Goal: Submit feedback/report problem: Submit feedback/report problem

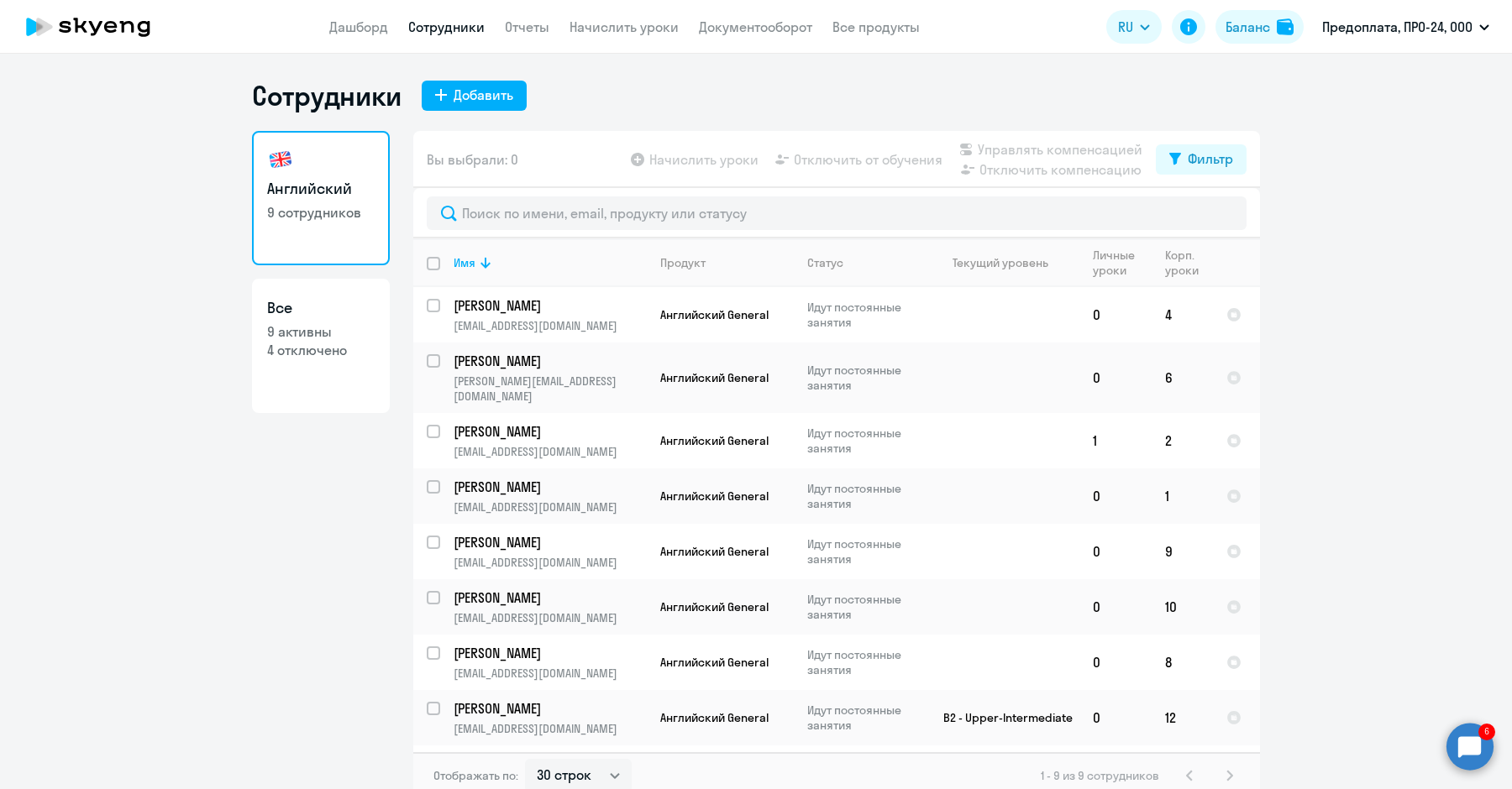
select select "30"
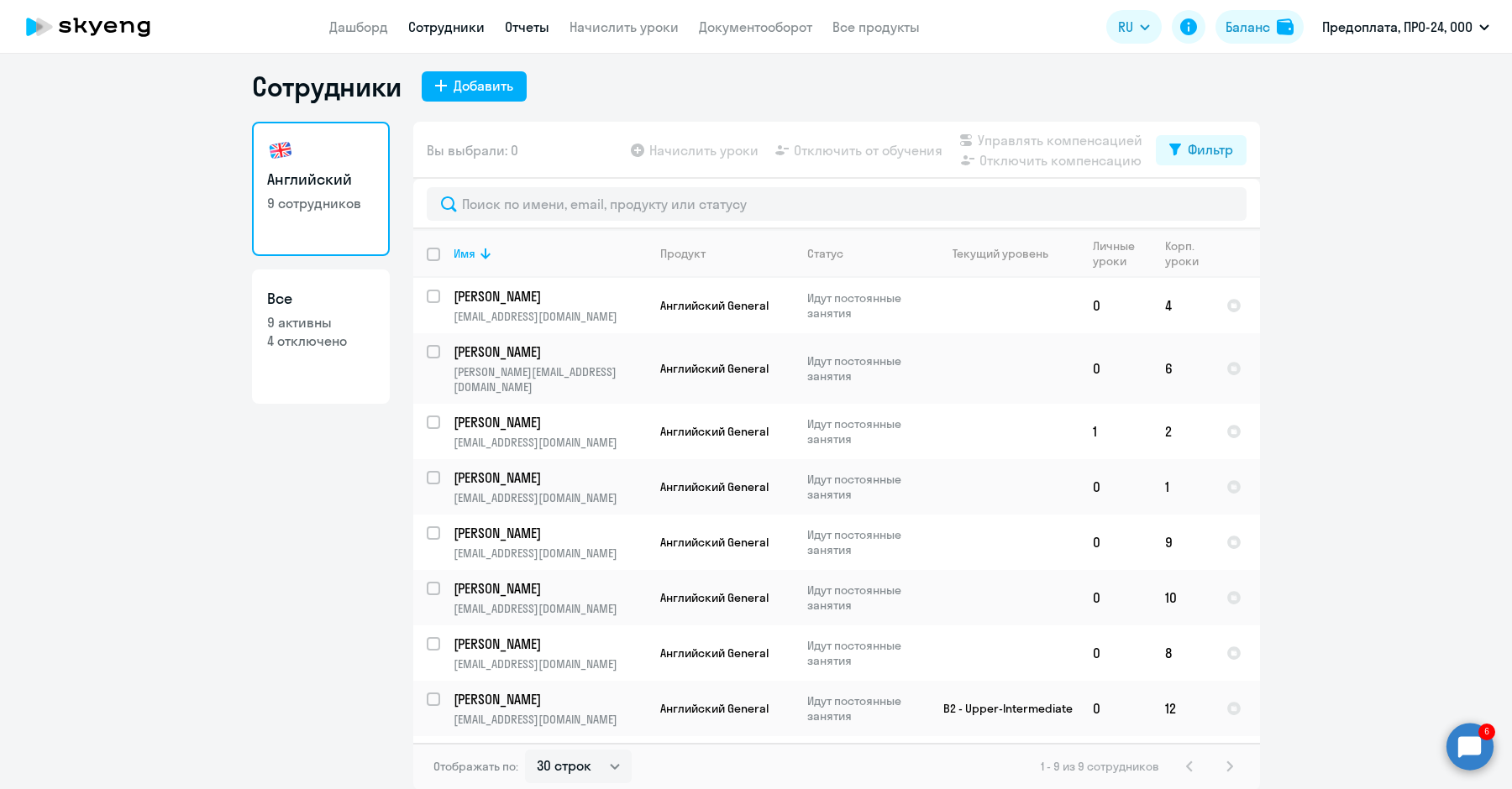
click at [519, 25] on link "Отчеты" at bounding box center [527, 27] width 44 height 17
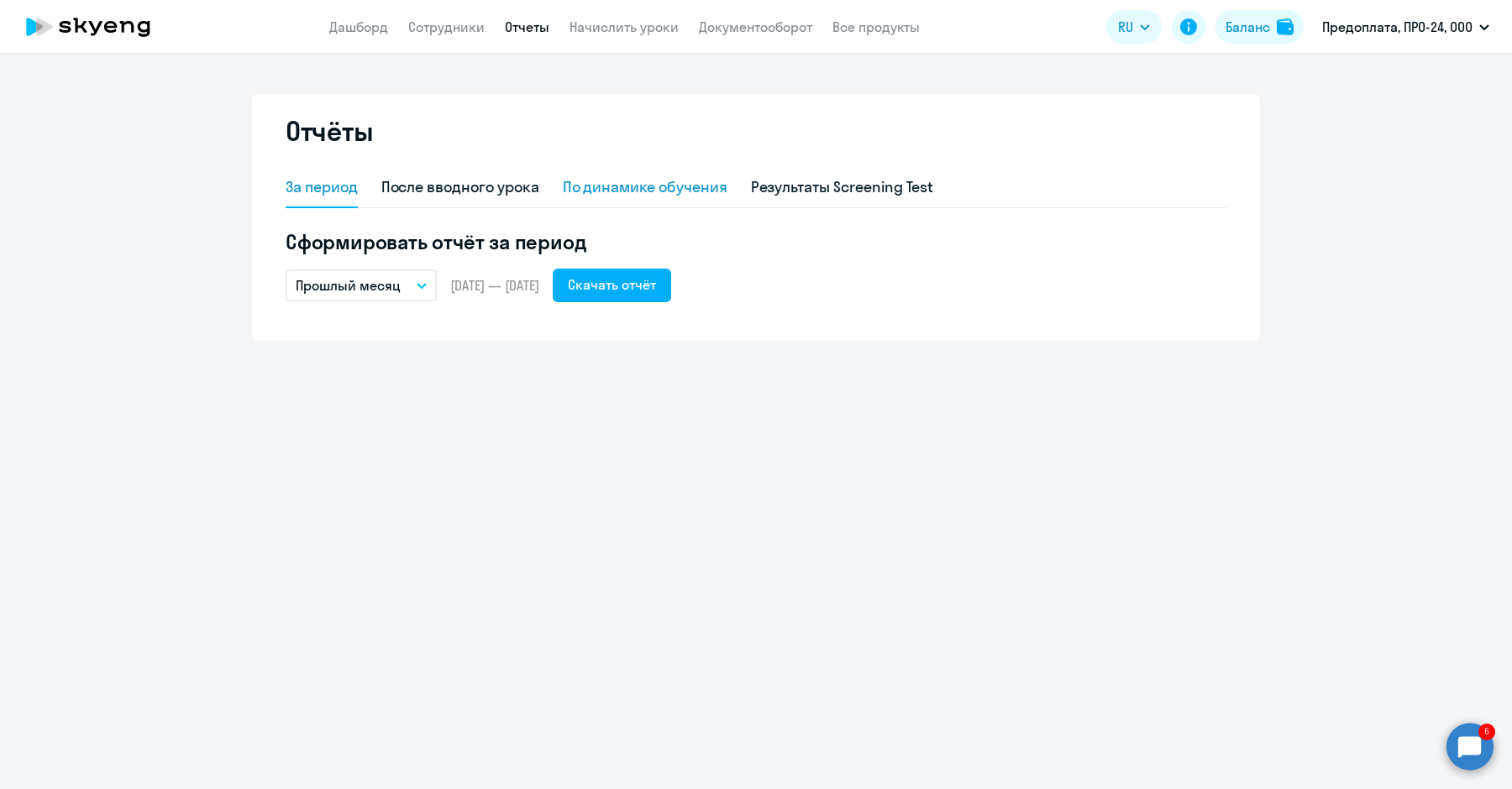
click at [624, 198] on div "По динамике обучения" at bounding box center [645, 188] width 165 height 41
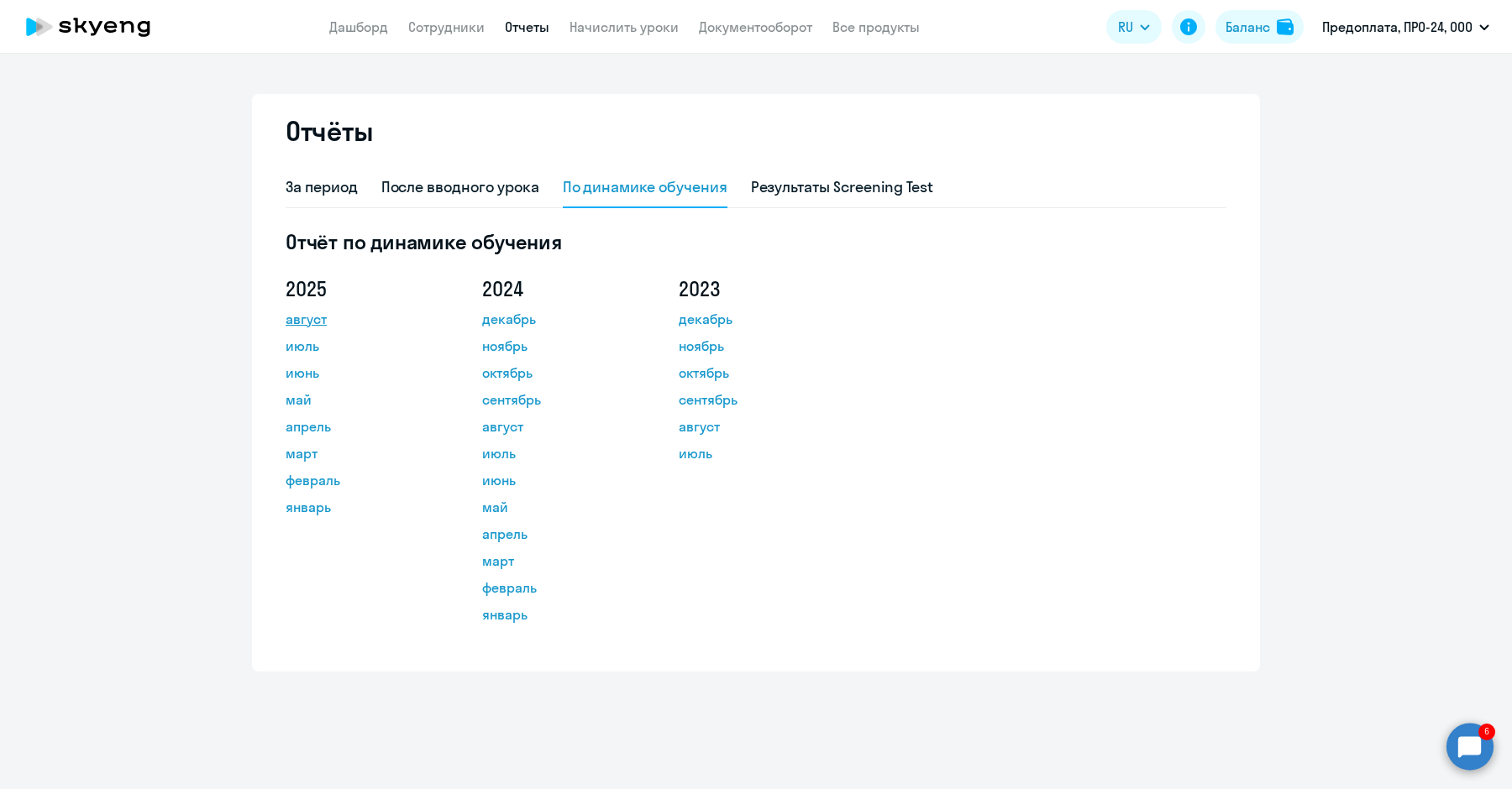
click at [315, 316] on link "август" at bounding box center [360, 319] width 151 height 20
click at [426, 31] on link "Сотрудники" at bounding box center [447, 27] width 76 height 17
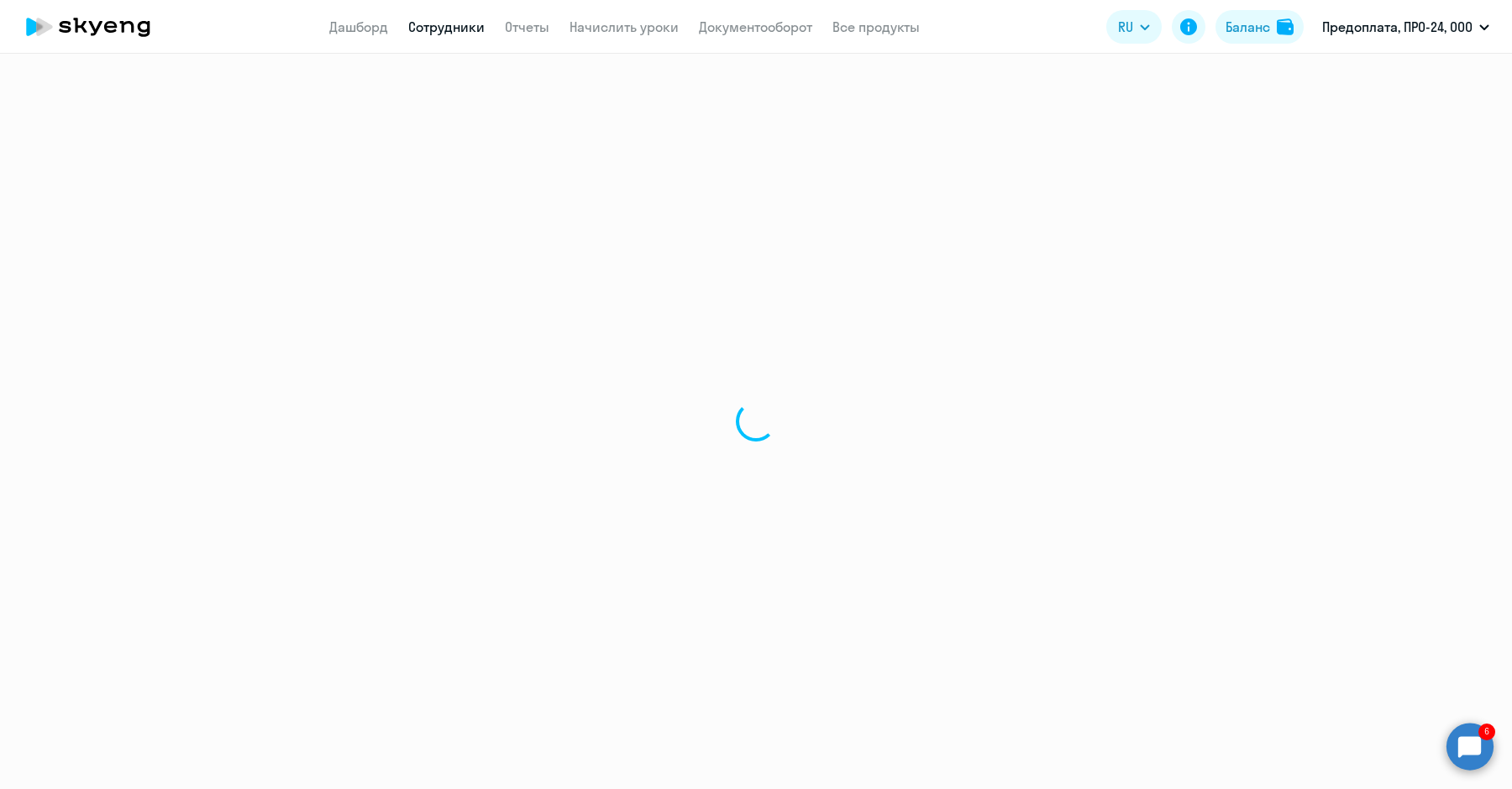
select select "30"
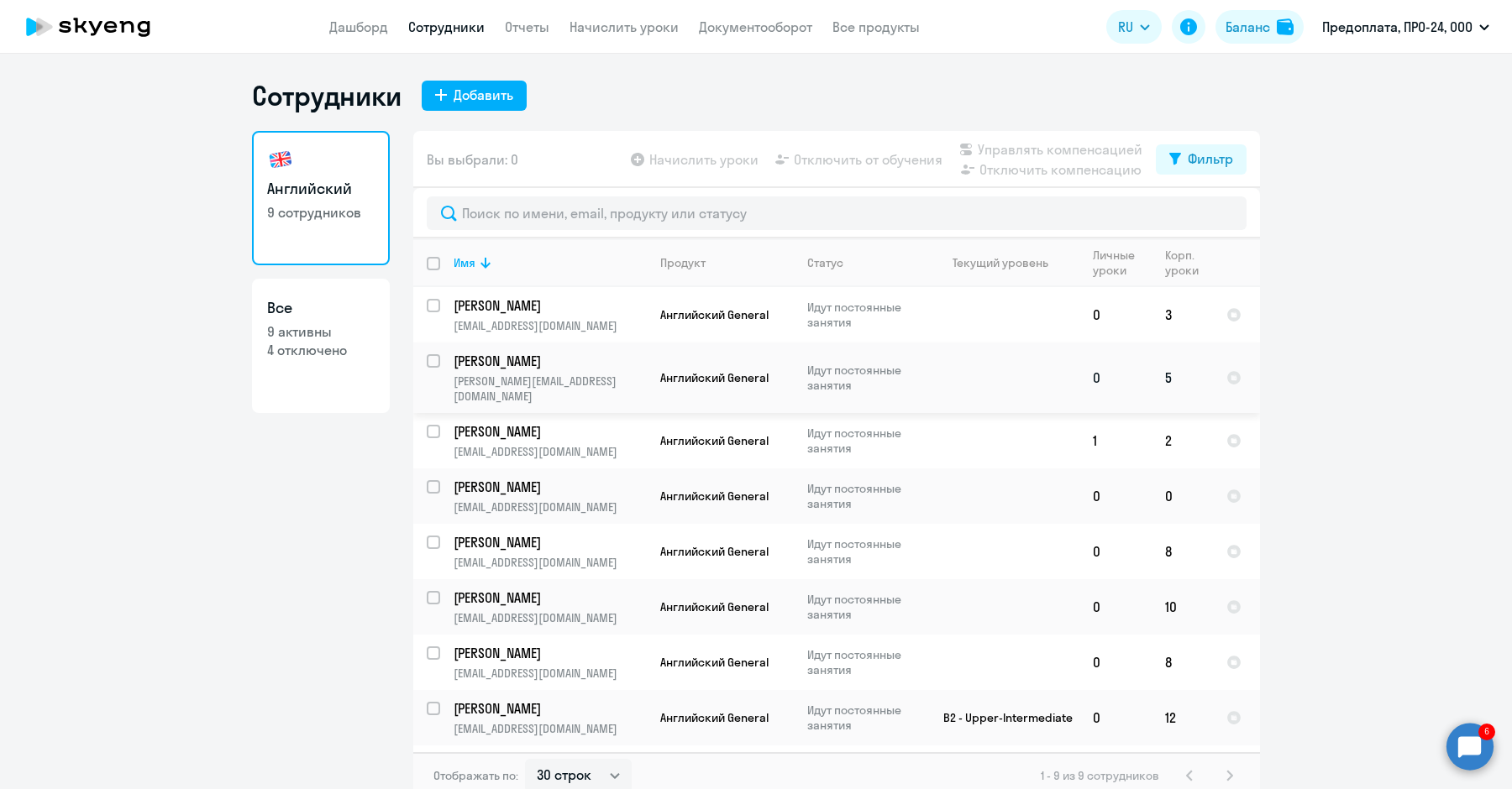
click at [592, 369] on p "[PERSON_NAME]" at bounding box center [548, 361] width 190 height 19
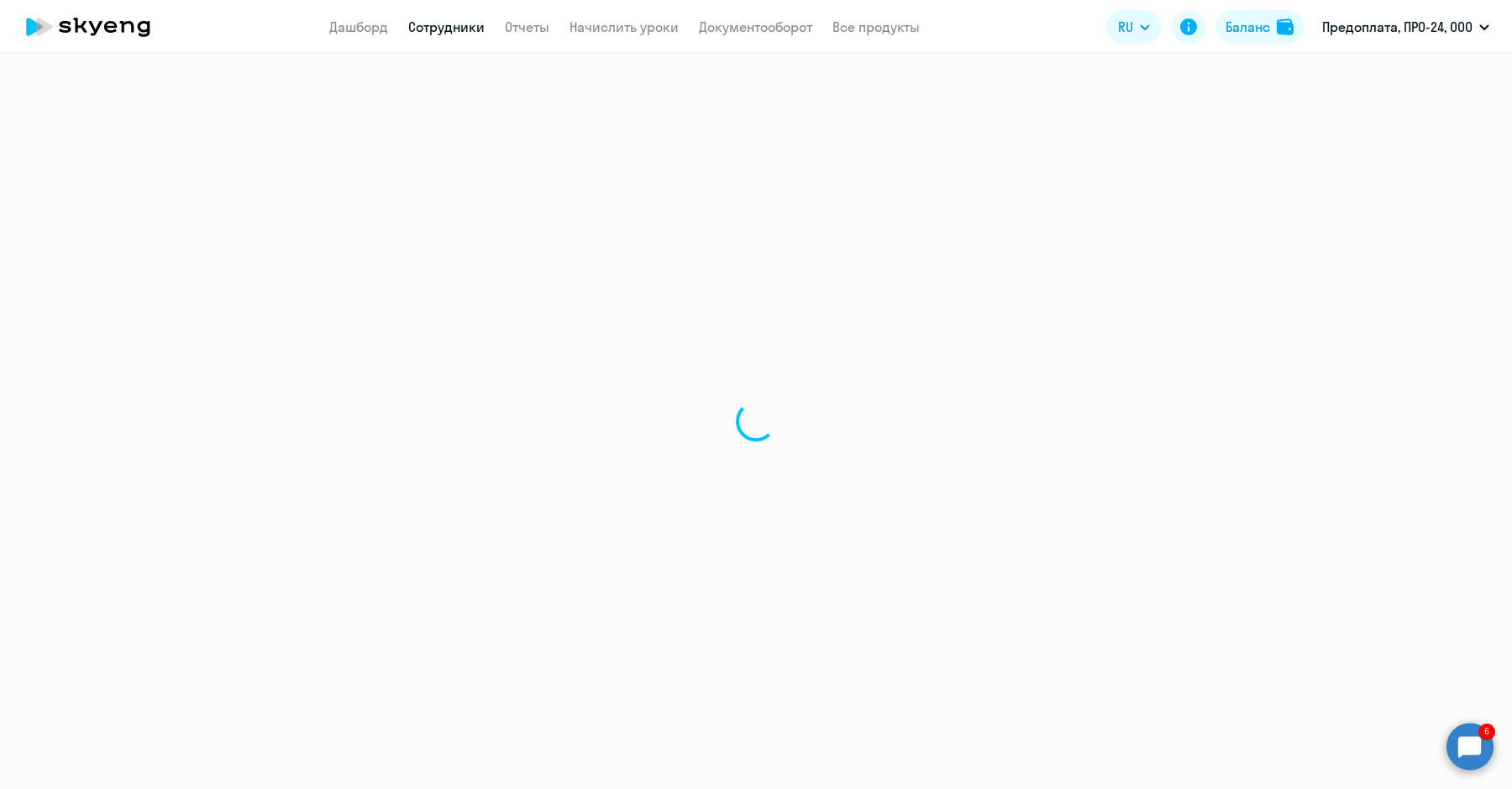
select select "english"
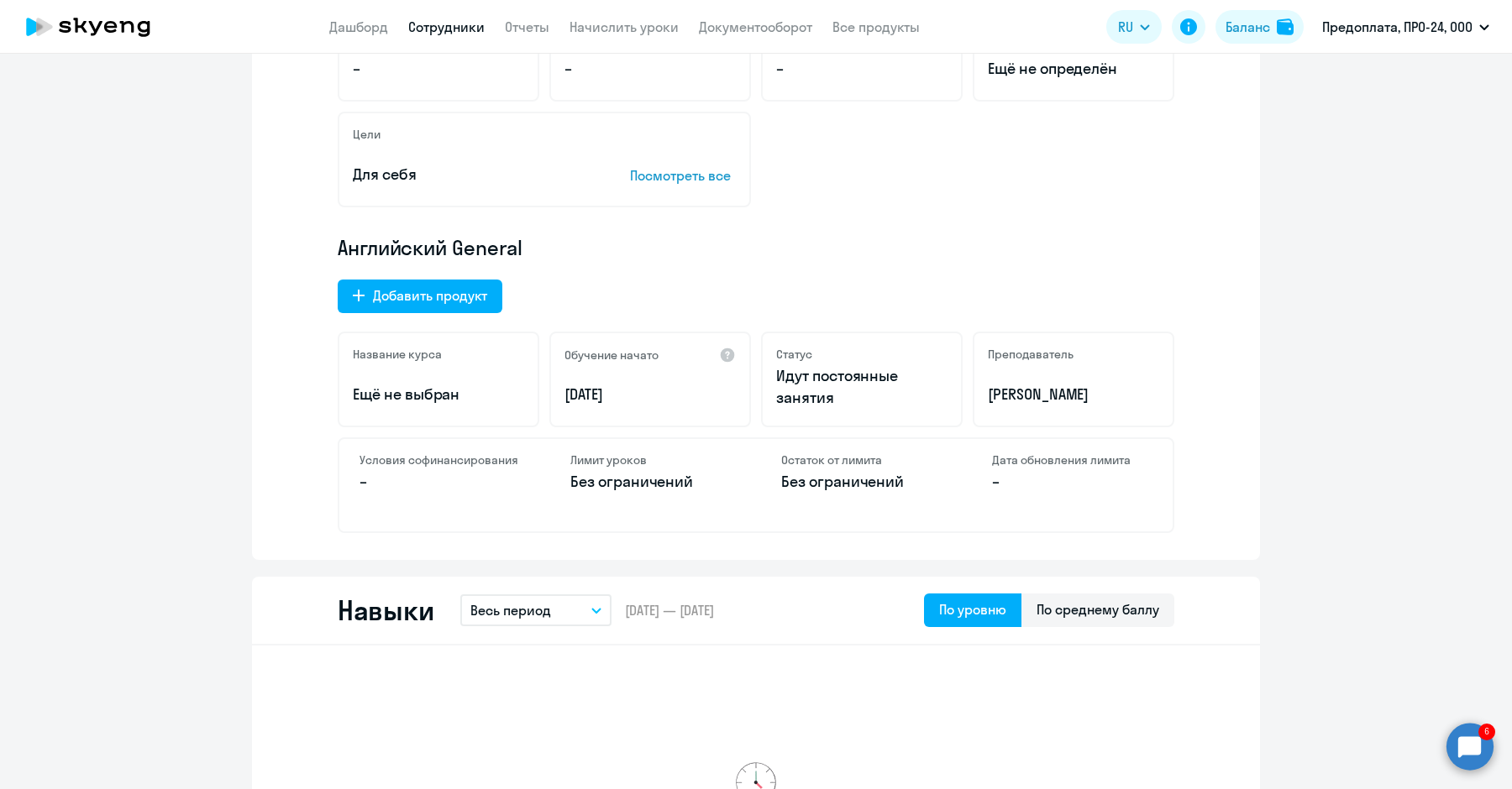
scroll to position [379, 0]
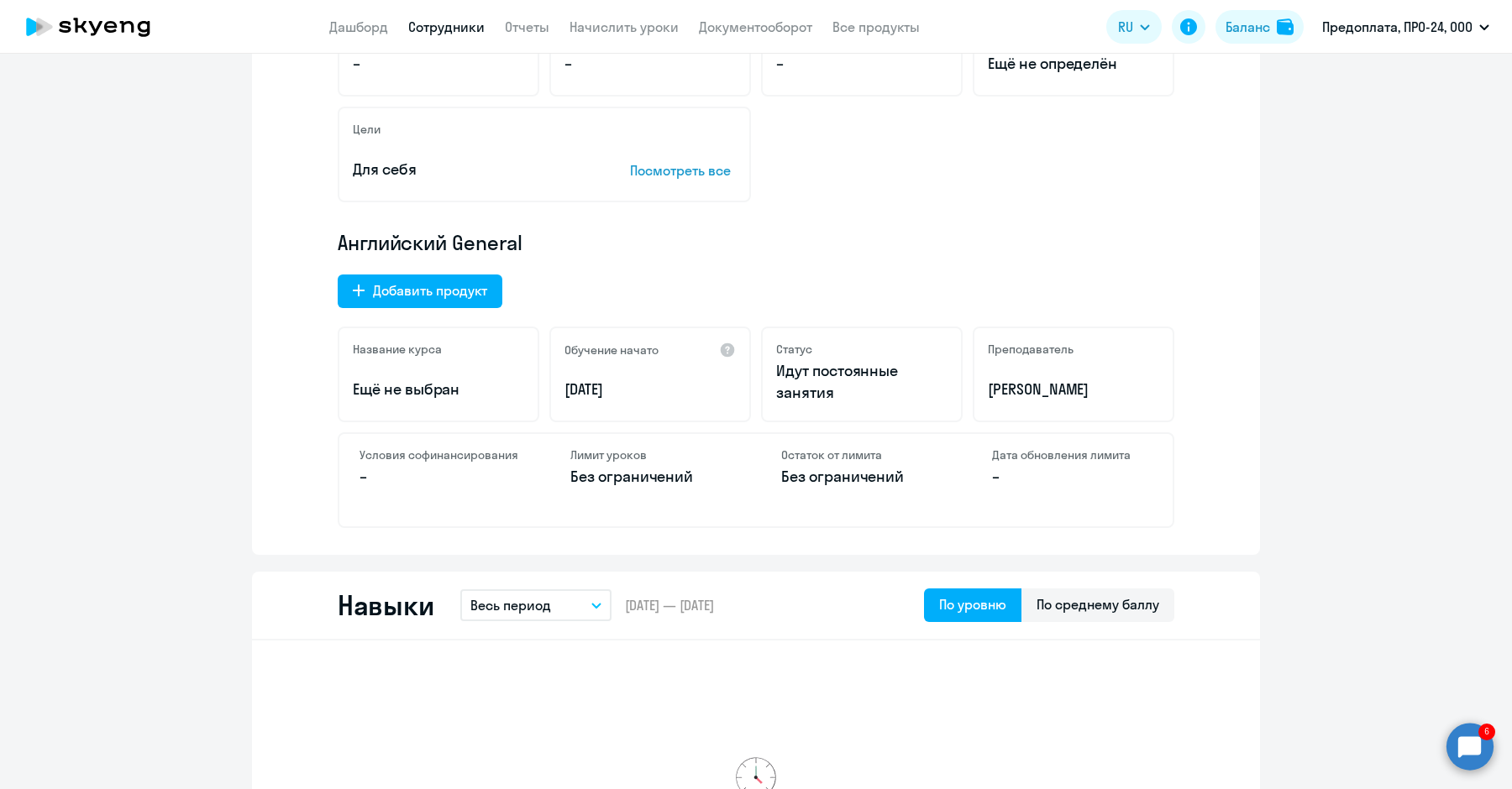
click at [1469, 750] on circle at bounding box center [1469, 746] width 47 height 47
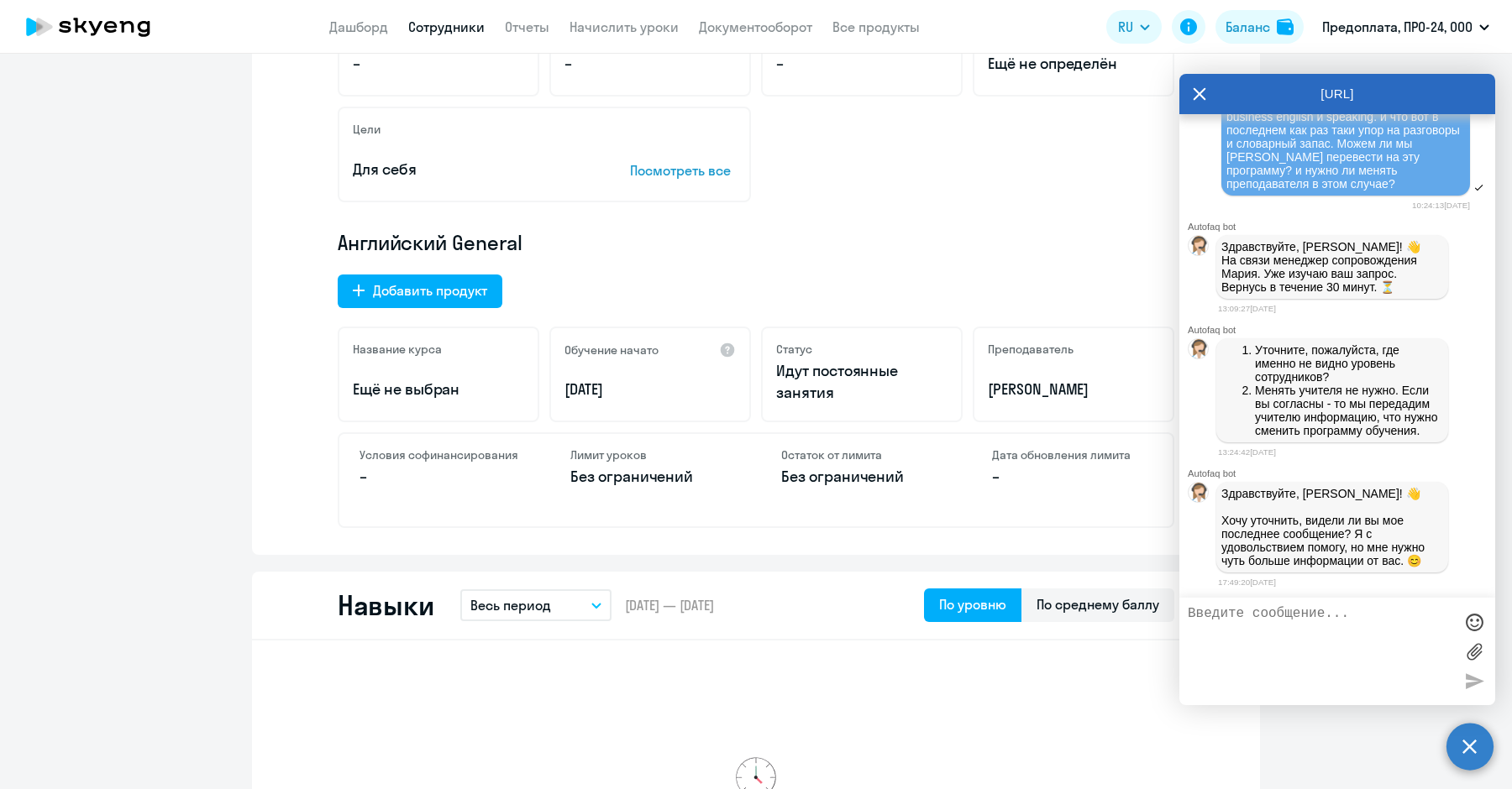
scroll to position [1480, 0]
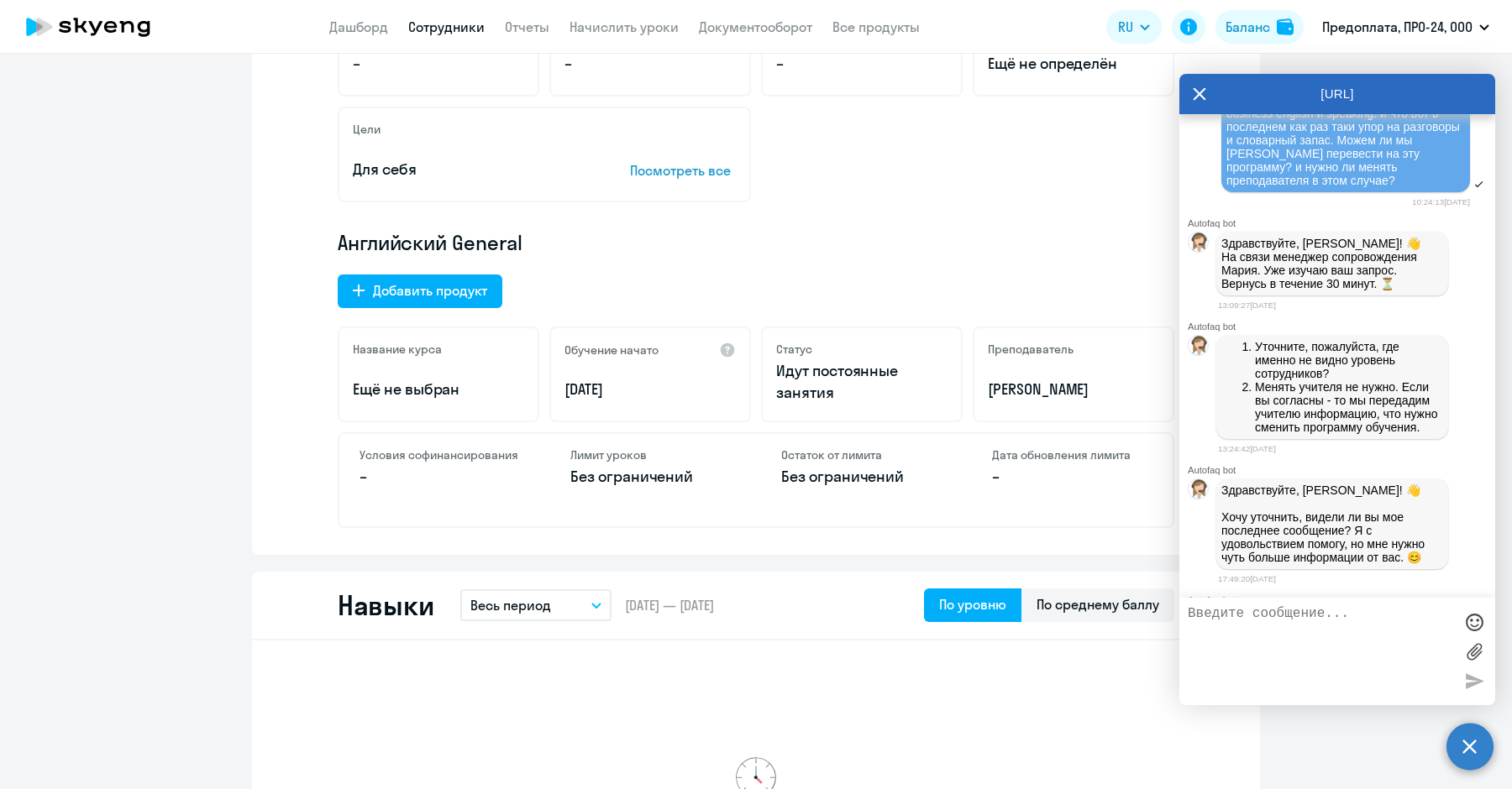
click at [1310, 434] on p "Менять учителя не нужно. Если вы согласны - то мы передадим учителю информацию,…" at bounding box center [1348, 407] width 188 height 54
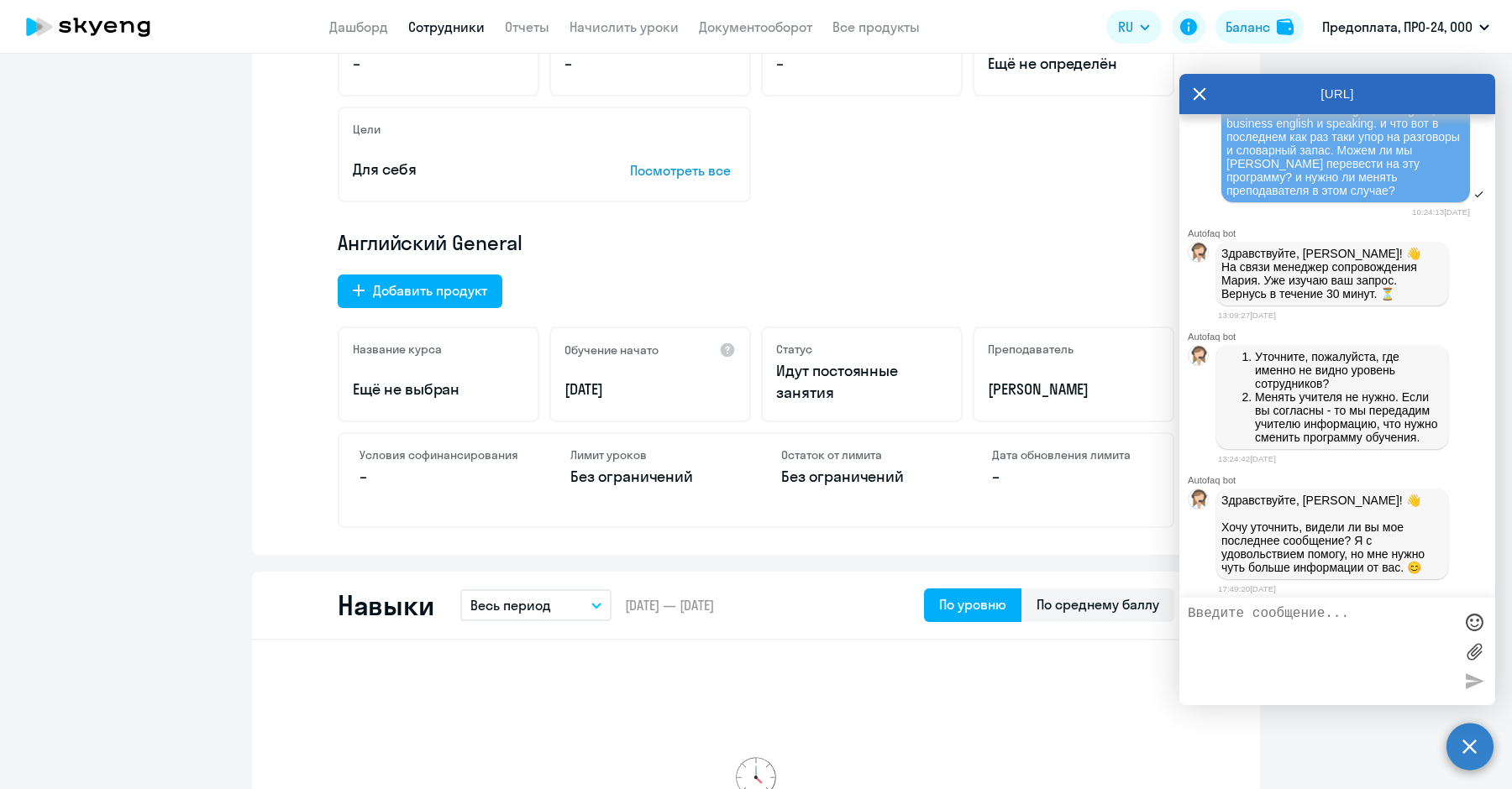
scroll to position [1493, 0]
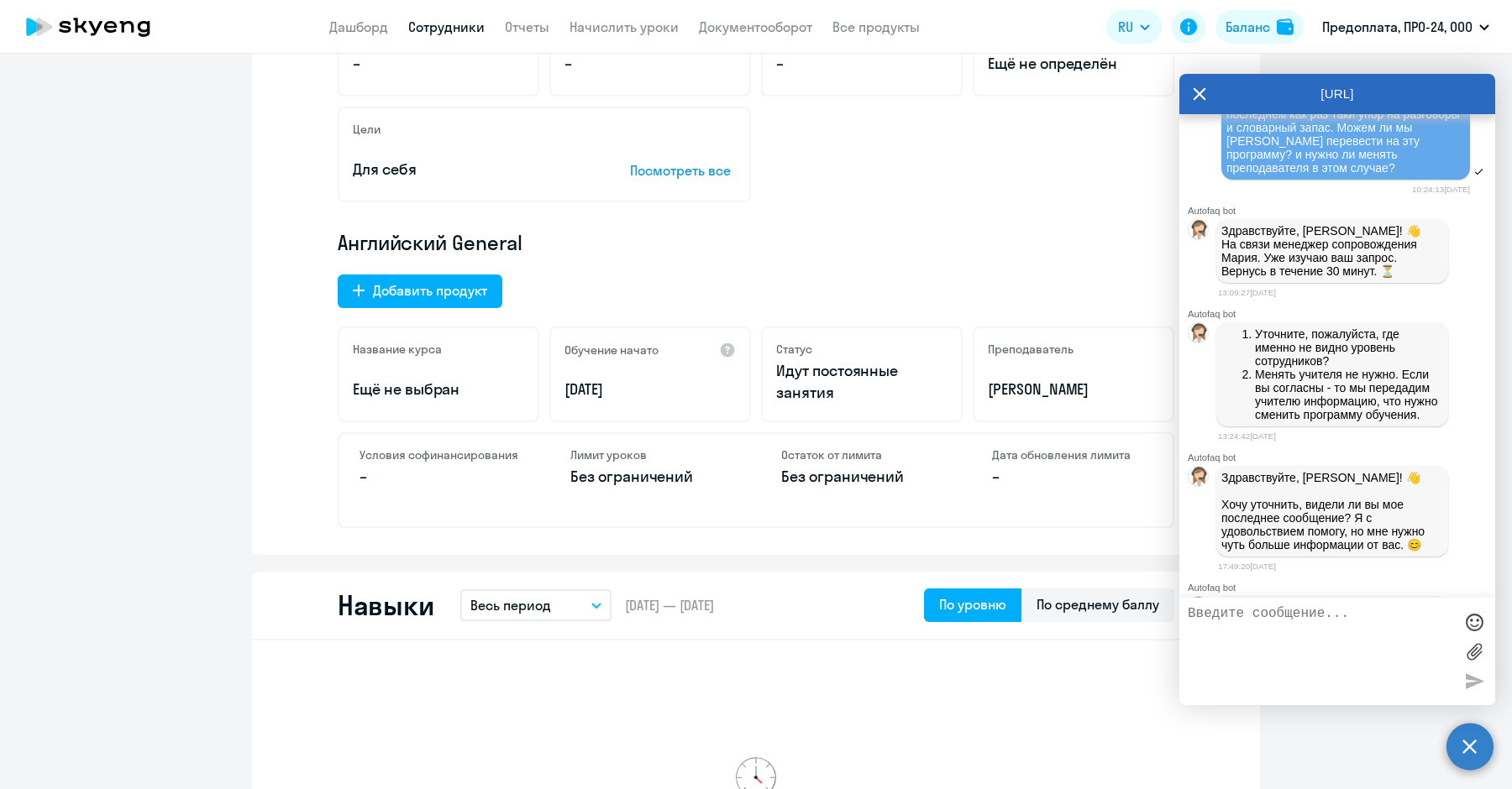
click at [1262, 368] on p "Уточните, пожалуйста, где именно не видно уровень сотрудников?" at bounding box center [1348, 348] width 188 height 41
click at [822, 202] on div "Мало данных, чтобы оценить прогресс Пройдено – До повышения уровня – Время разг…" at bounding box center [756, 252] width 1008 height 607
click at [1201, 95] on icon at bounding box center [1200, 94] width 13 height 13
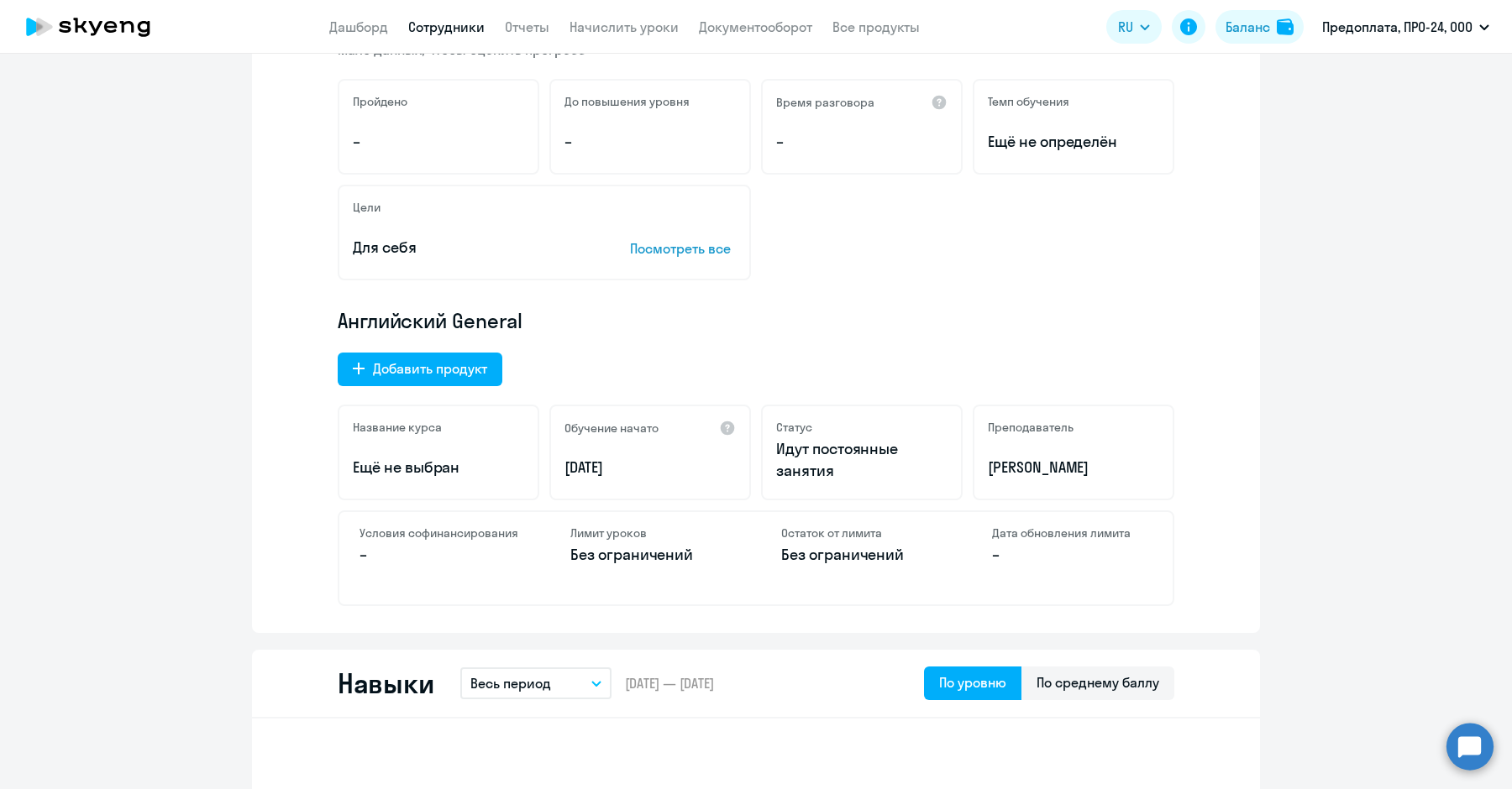
scroll to position [0, 0]
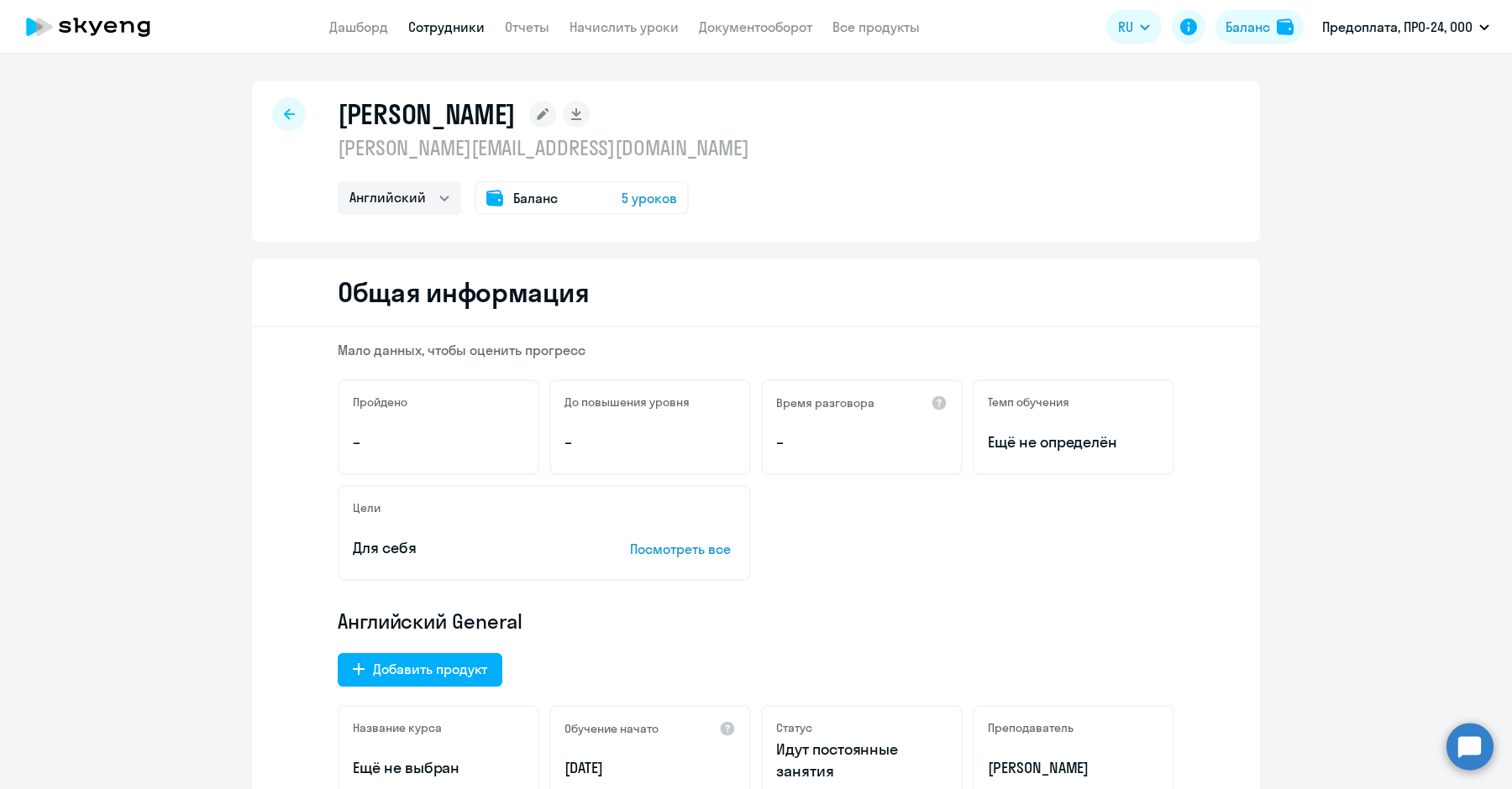
click at [444, 38] on app-header "Дашборд Сотрудники Отчеты Начислить уроки Документооборот Все продукты Дашборд …" at bounding box center [756, 27] width 1512 height 54
click at [435, 14] on app-header "Дашборд Сотрудники Отчеты Начислить уроки Документооборот Все продукты Дашборд …" at bounding box center [756, 27] width 1512 height 54
click at [280, 106] on div at bounding box center [289, 114] width 33 height 33
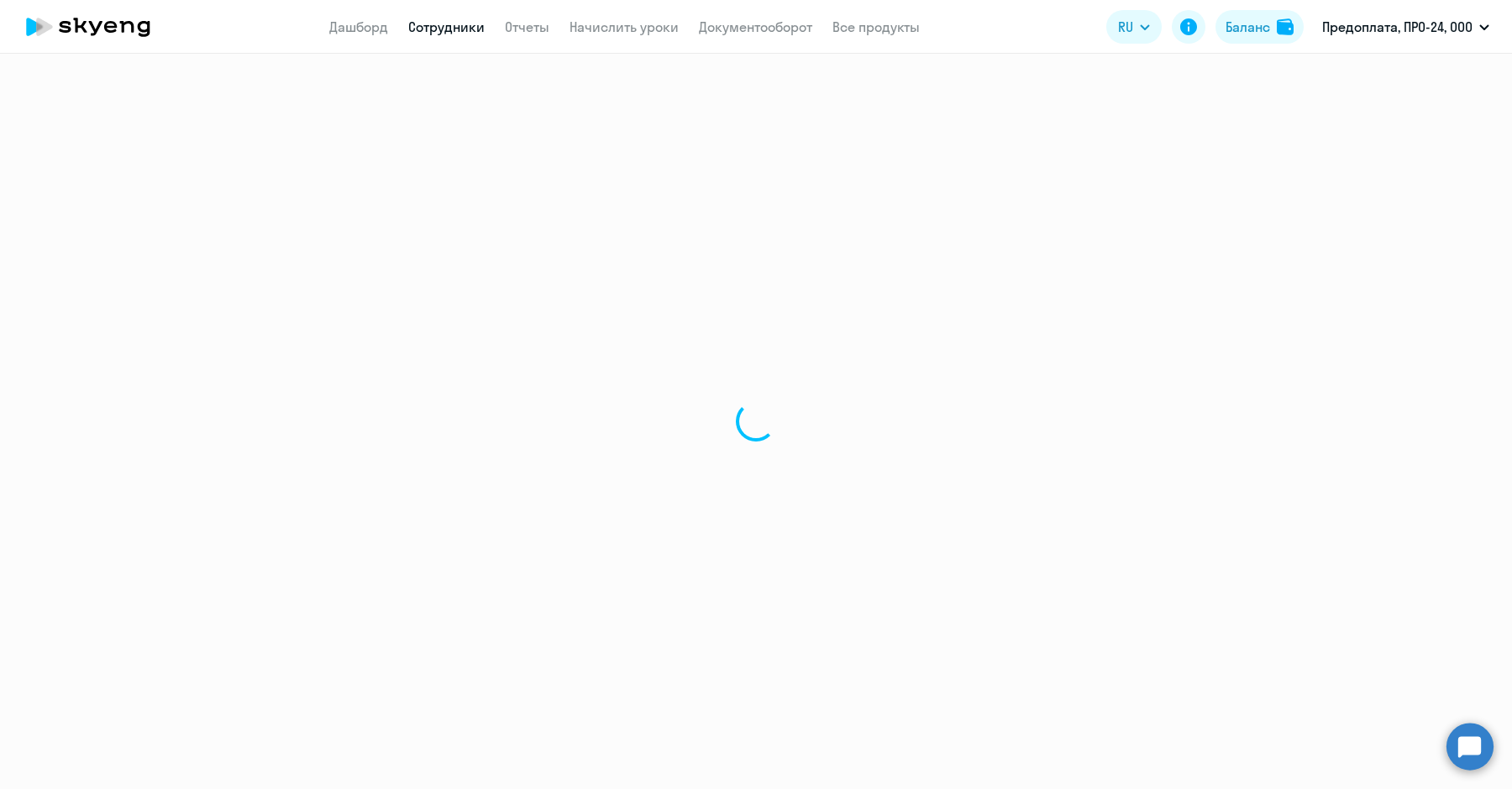
select select "30"
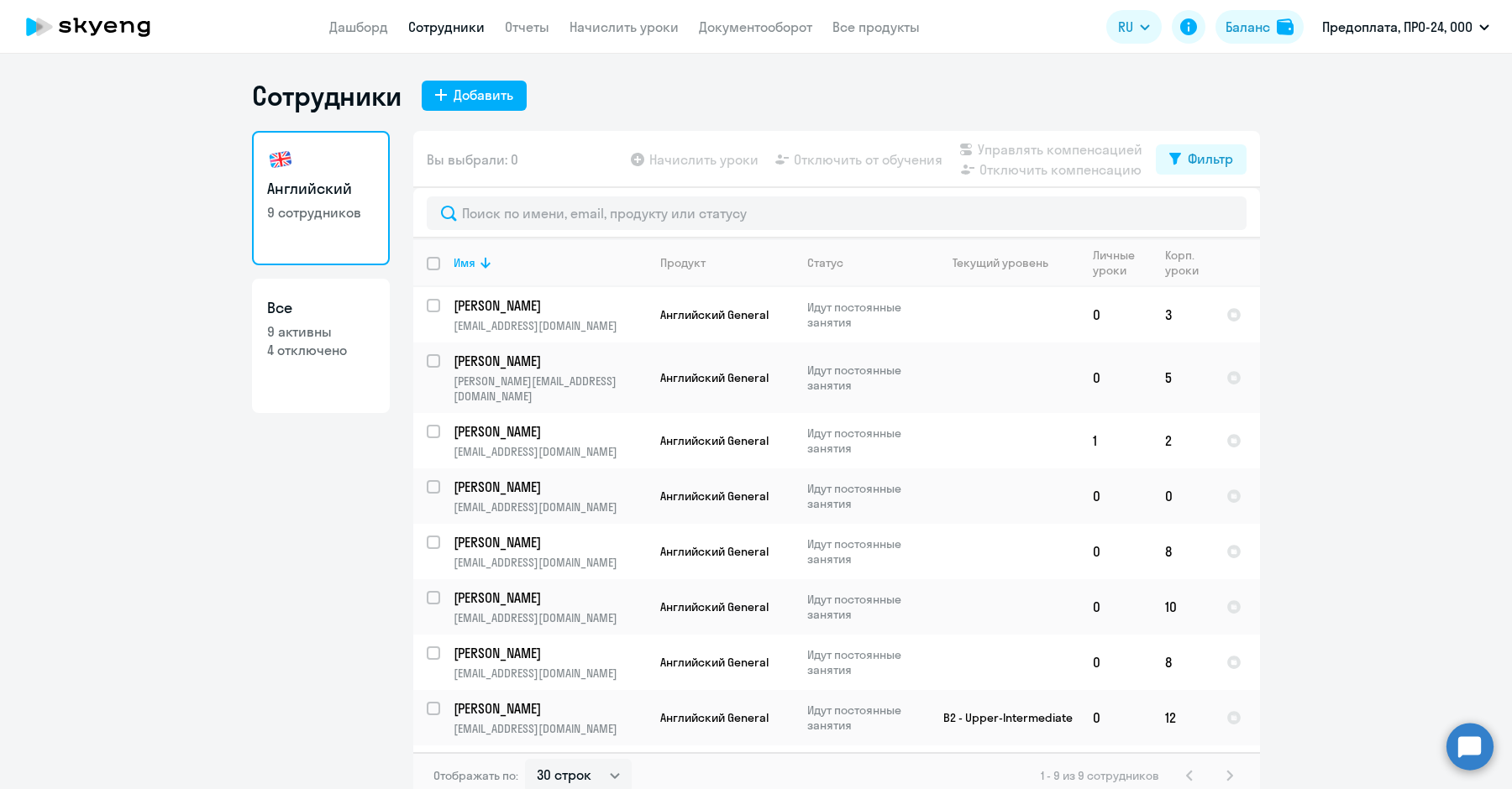
click at [447, 31] on link "Сотрудники" at bounding box center [447, 27] width 76 height 17
select select "30"
click at [1464, 741] on circle at bounding box center [1469, 746] width 47 height 47
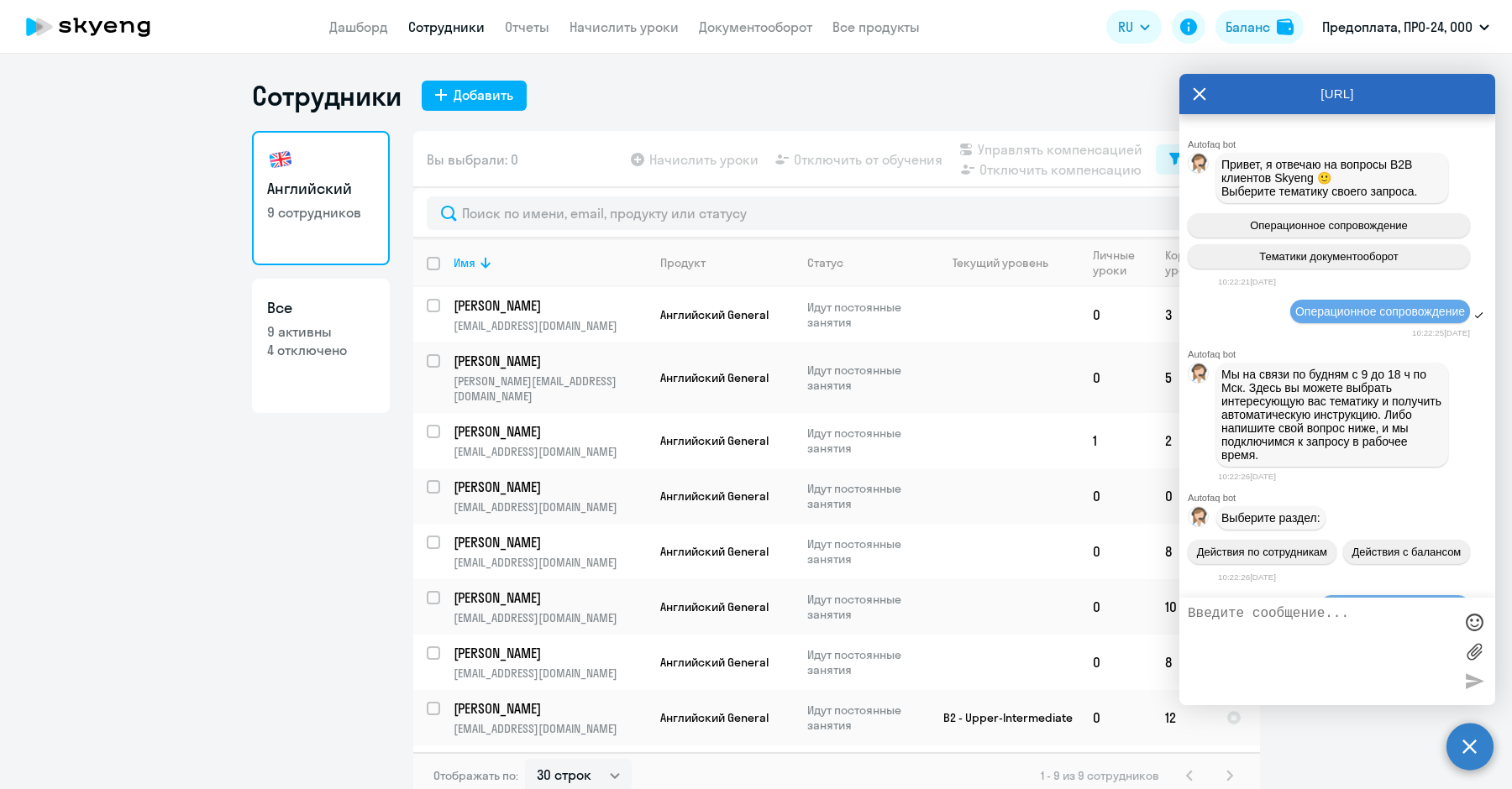
scroll to position [2286, 0]
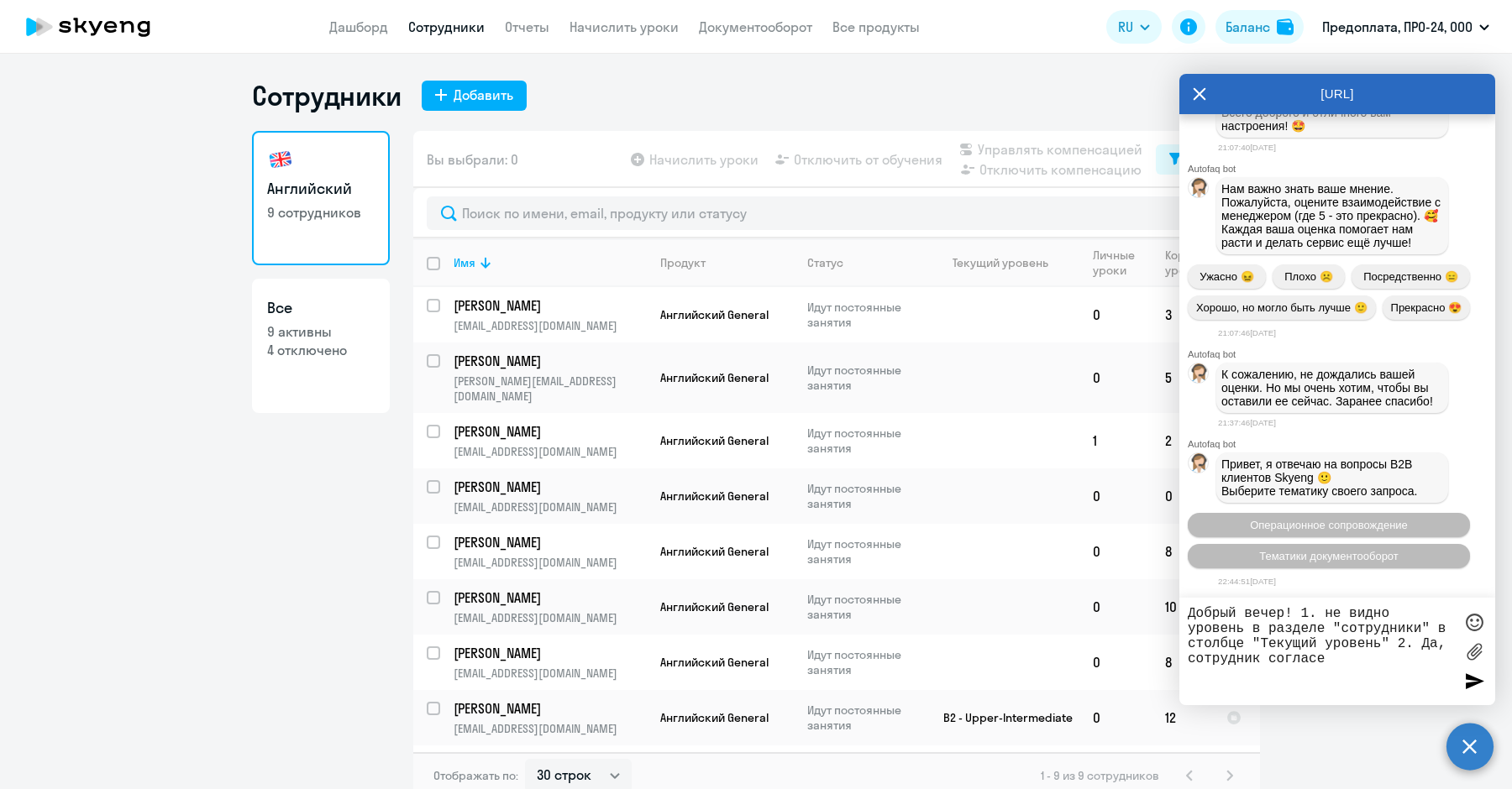
type textarea "Добрый вечер! 1. не видно уровень в разделе "сотрудники" в столбце "Текущий уро…"
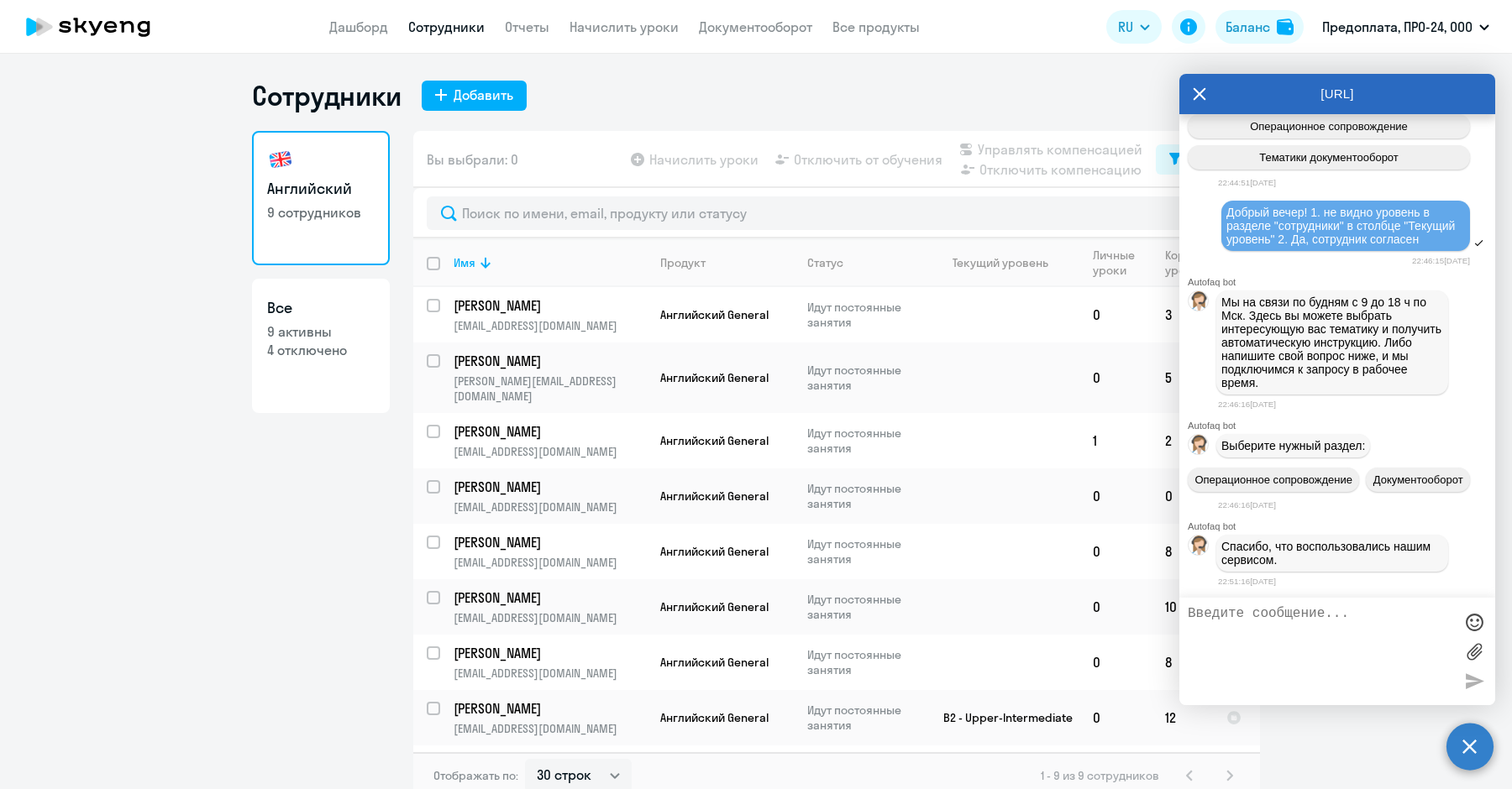
scroll to position [2735, 0]
click at [1228, 206] on span "Добрый вечер! 1. не видно уровень в разделе "сотрудники" в столбце "Текущий уро…" at bounding box center [1342, 226] width 232 height 41
drag, startPoint x: 1311, startPoint y: 160, endPoint x: 1315, endPoint y: 198, distance: 38.2
click at [1315, 206] on div "Добрый вечер! 1. не видно уровень в разделе "сотрудники" в столбце "Текущий уро…" at bounding box center [1345, 226] width 238 height 41
copy span "1. не видно уровень в разделе "сотрудники" в столбце "Текущий уровень" 2. Да, с…"
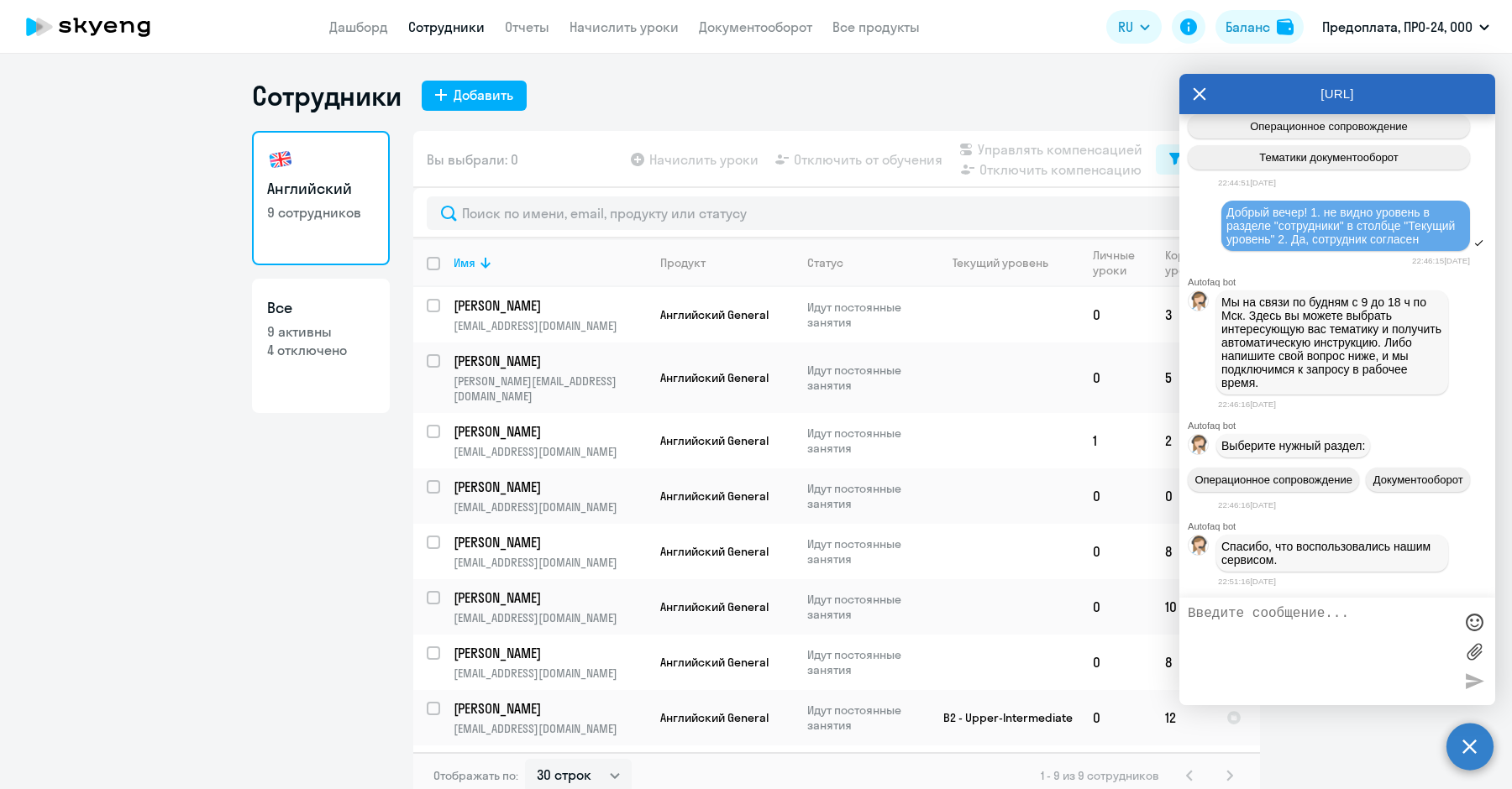
click at [1222, 614] on textarea at bounding box center [1320, 652] width 265 height 91
paste textarea "1. не видно уровень в разделе "сотрудники" в столбце "Текущий уровень" 2. Да, с…"
type textarea "1. не видно уровень в разделе "сотрудники" в столбце "Текущий уровень" 2. Да, с…"
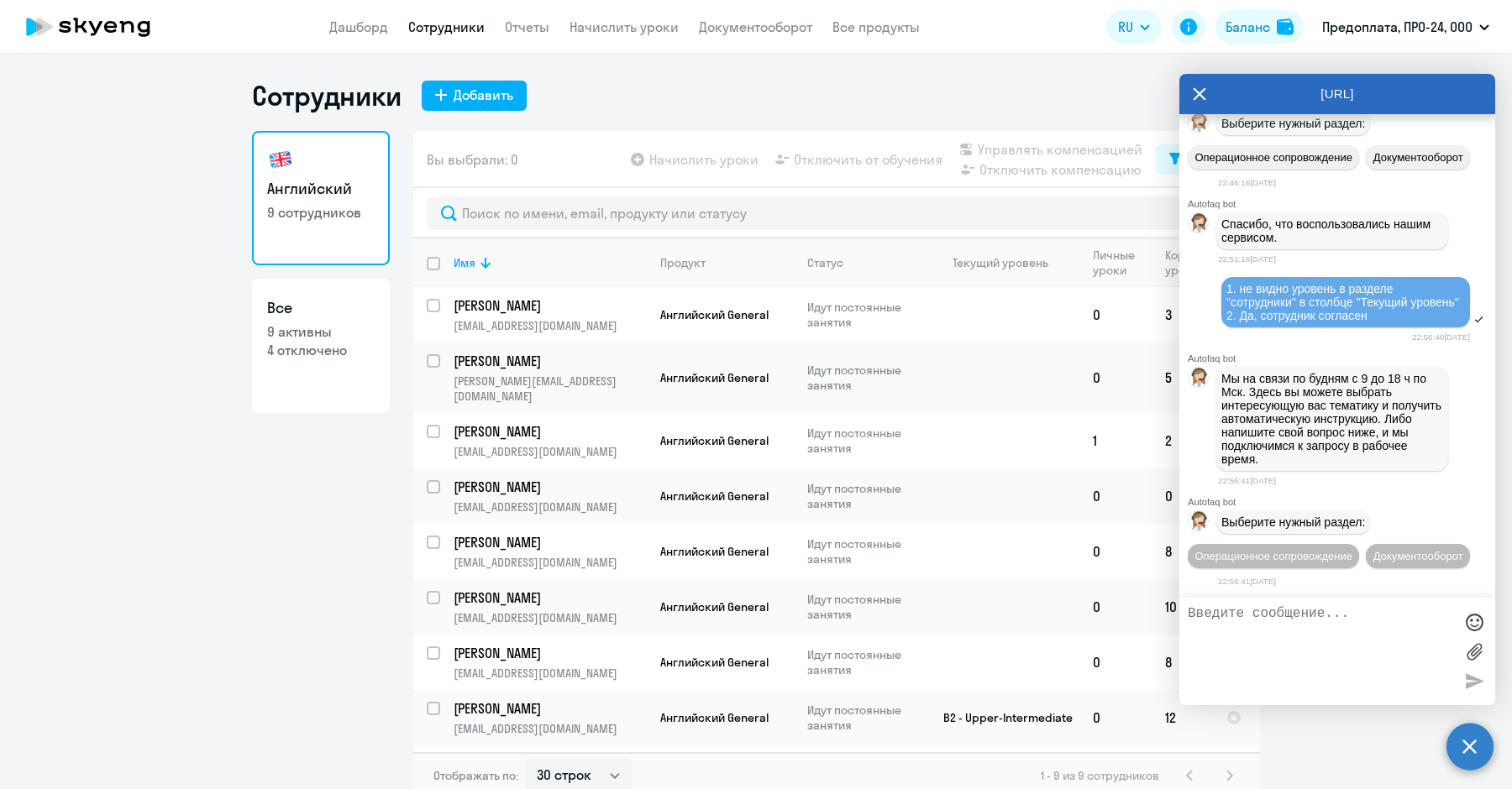
scroll to position [3091, 0]
click at [1266, 618] on textarea at bounding box center [1320, 652] width 265 height 91
paste textarea "1. не видно уровень в разделе "сотрудники" в столбце "Текущий уровень" 2. Да, с…"
type textarea "1. не видно уровень в разделе "сотрудники" в столбце "Текущий уровень" 2. Да, с…"
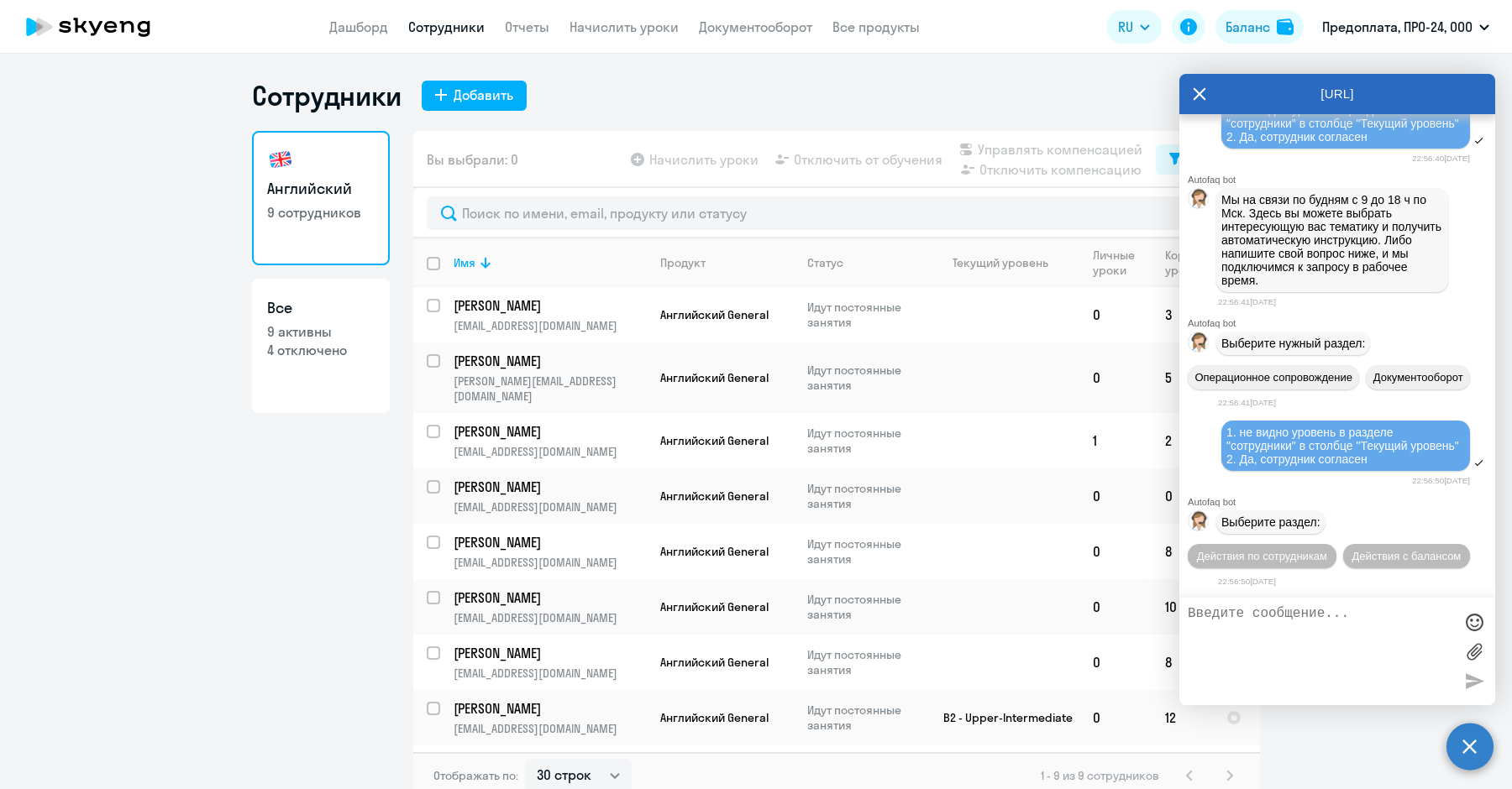
scroll to position [3301, 0]
click at [1321, 550] on span "Действия по сотрудникам" at bounding box center [1262, 557] width 131 height 13
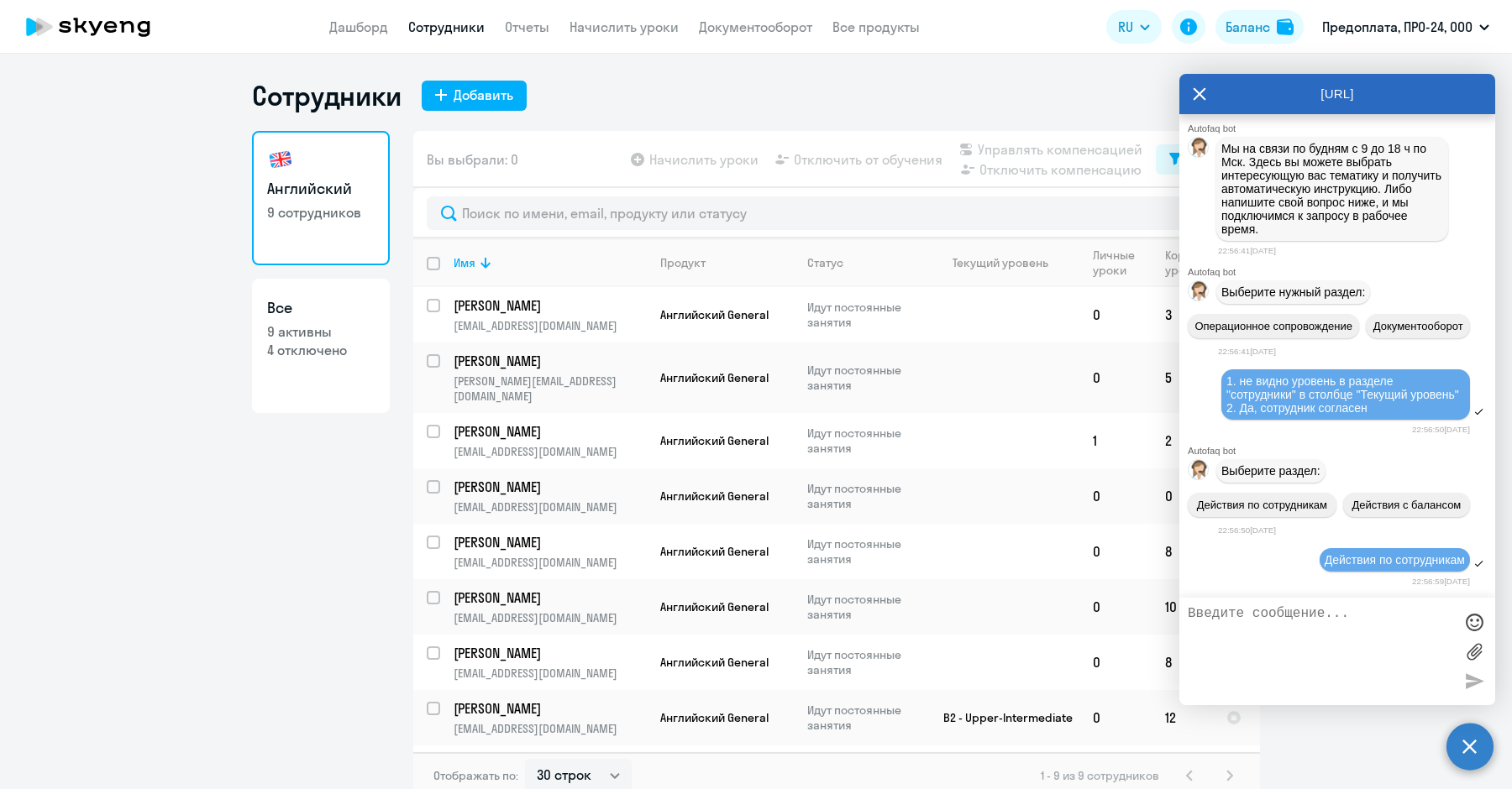
scroll to position [3550, 0]
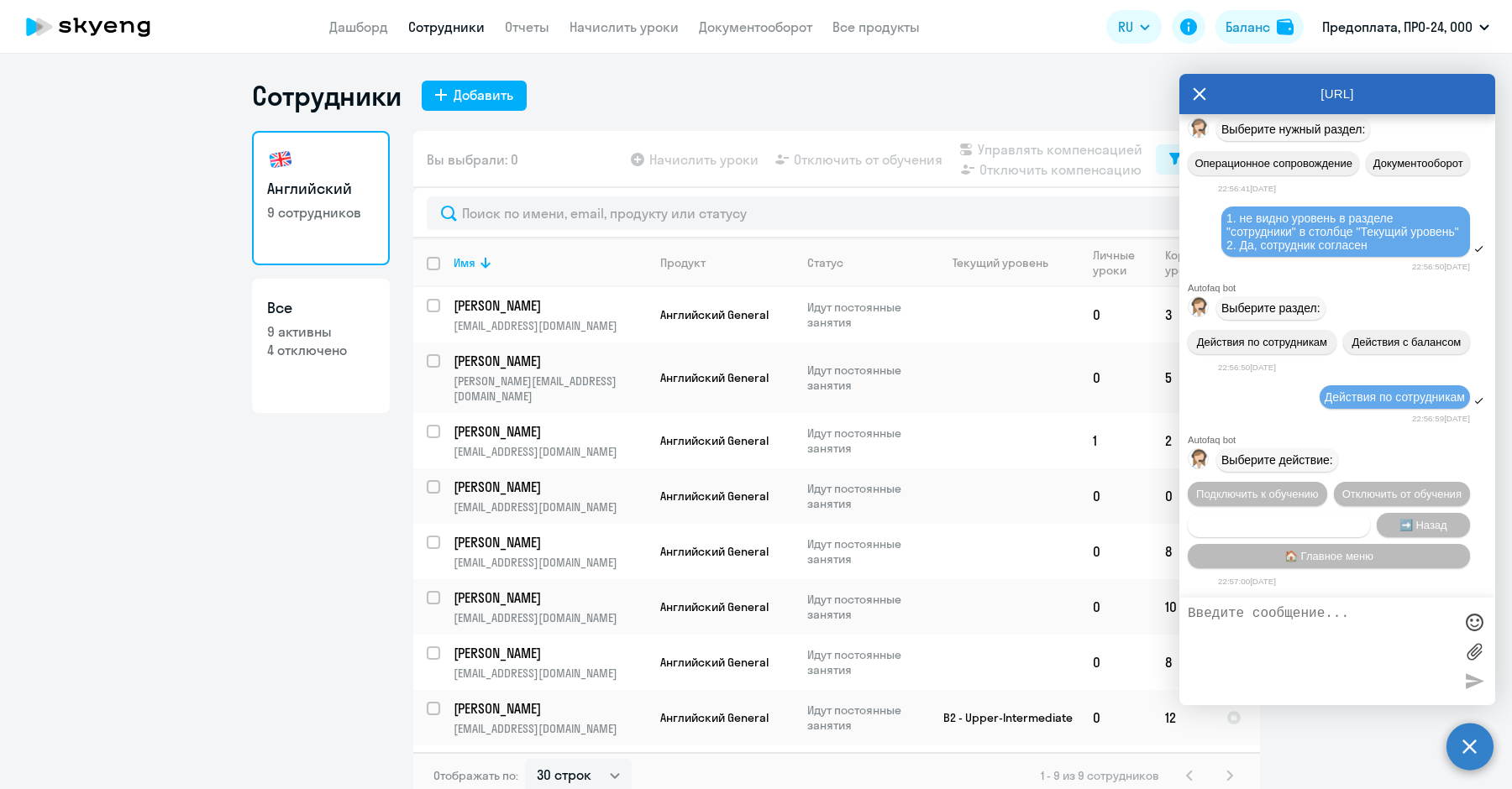
click at [1278, 519] on span "Сотруднику нужна помощь" at bounding box center [1278, 525] width 136 height 13
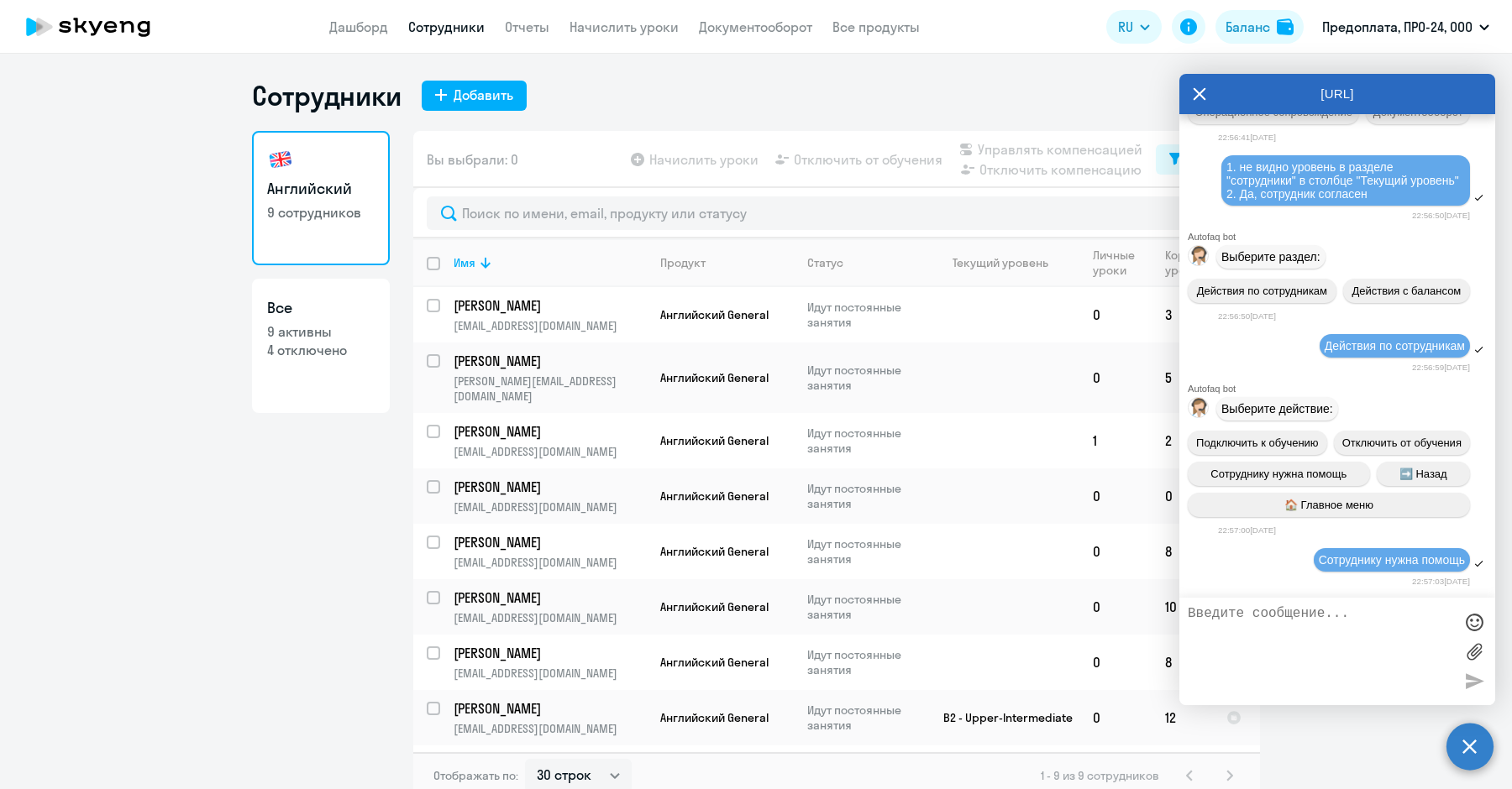
scroll to position [4138, 0]
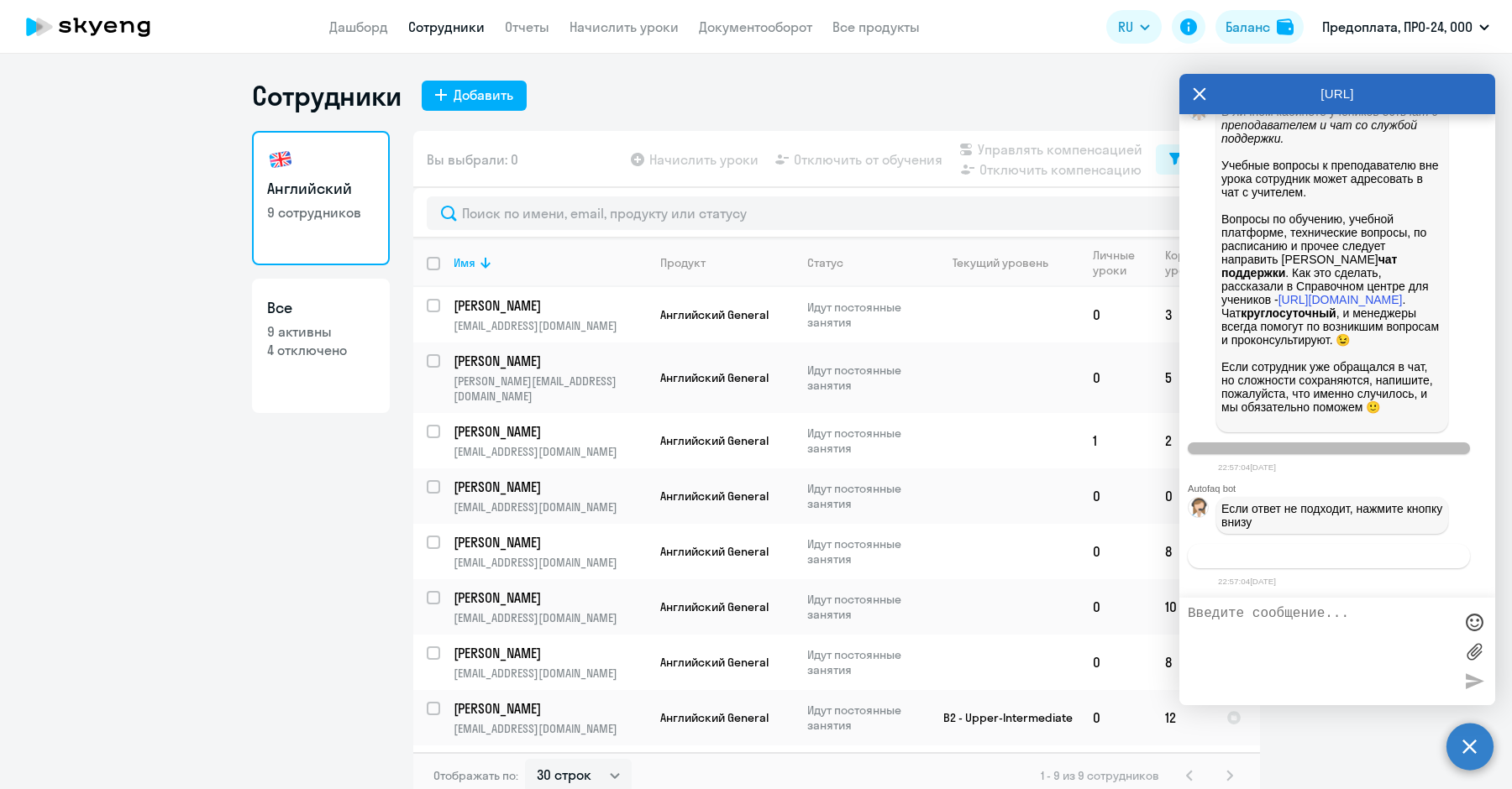
click at [1292, 554] on span "Связаться с менеджером" at bounding box center [1328, 557] width 129 height 13
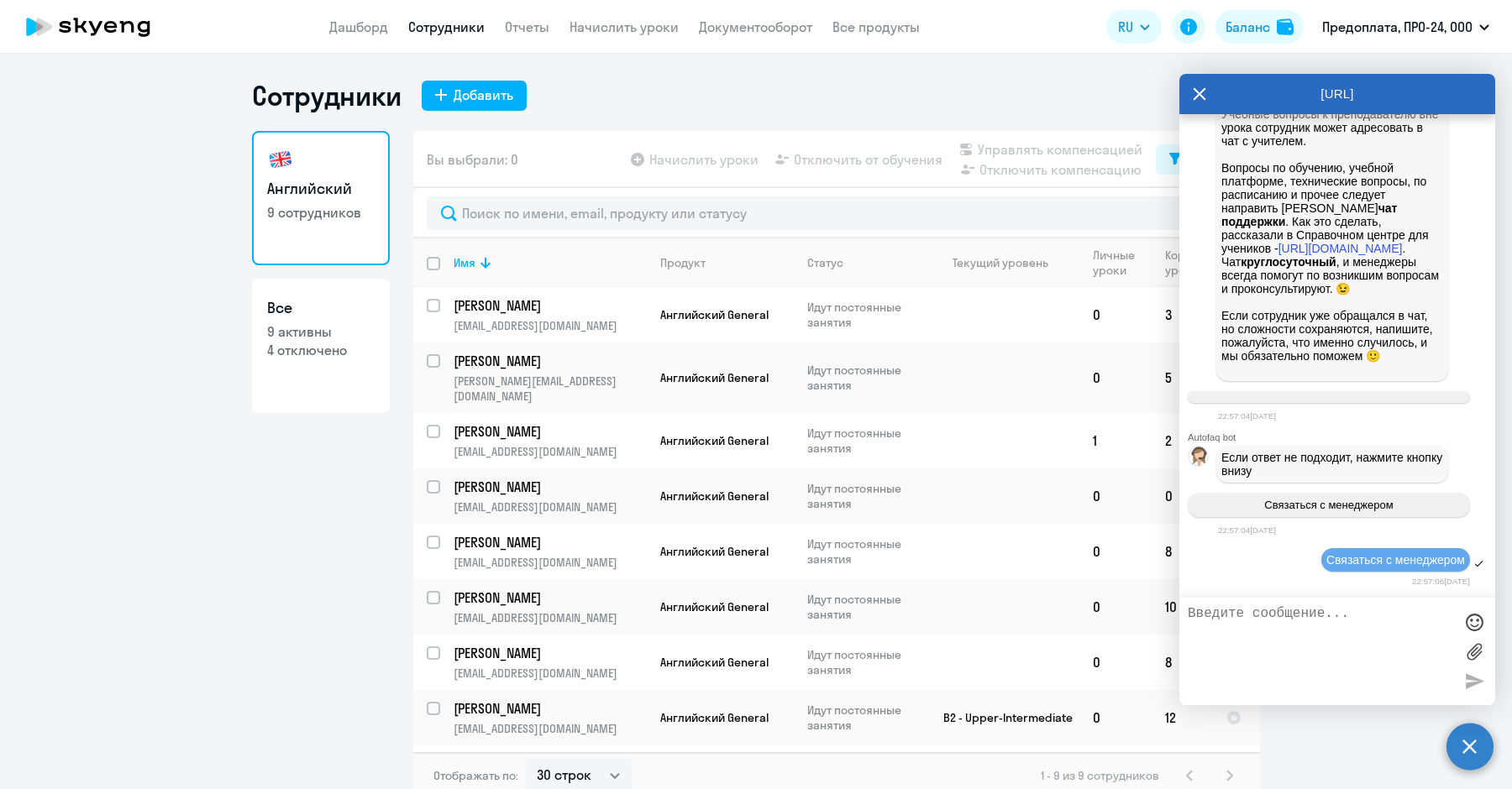
click at [268, 533] on div "Английский 9 сотрудников Все 9 активны 4 отключено" at bounding box center [321, 459] width 138 height 658
click at [1197, 93] on icon at bounding box center [1200, 94] width 13 height 13
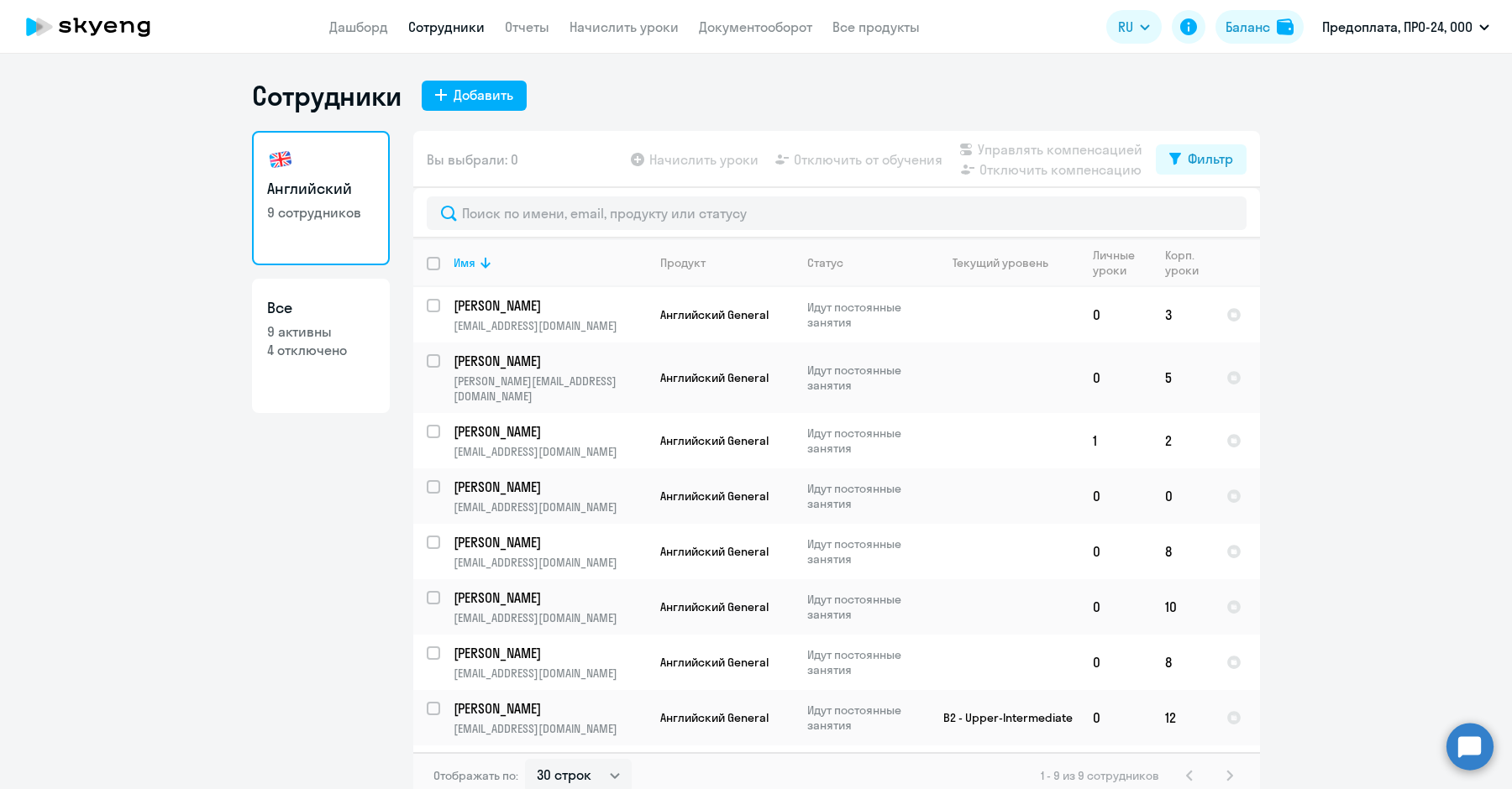
click at [1370, 256] on ng-component "Сотрудники Добавить Английский 9 сотрудников Все 9 активны 4 отключено Вы выбра…" at bounding box center [756, 439] width 1512 height 720
click at [1381, 294] on ng-component "Сотрудники Добавить Английский 9 сотрудников Все 9 активны 4 отключено Вы выбра…" at bounding box center [756, 439] width 1512 height 720
